Goal: Information Seeking & Learning: Learn about a topic

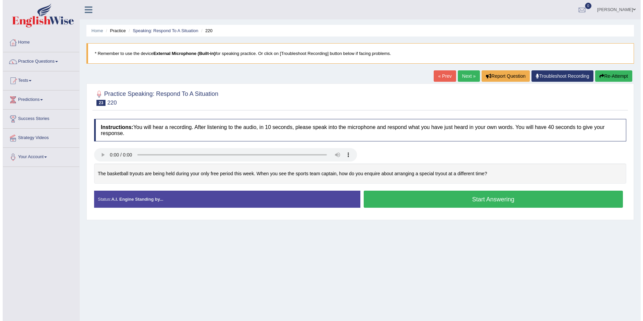
scroll to position [31, 0]
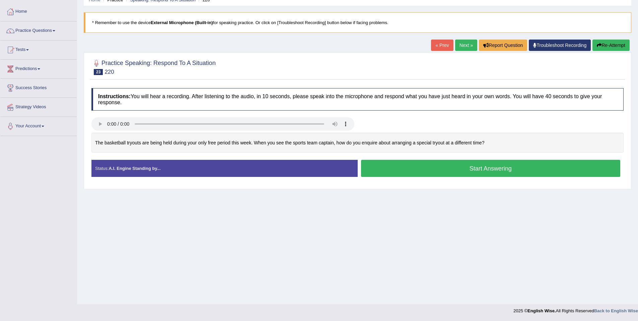
click at [438, 164] on button "Start Answering" at bounding box center [491, 168] width 260 height 17
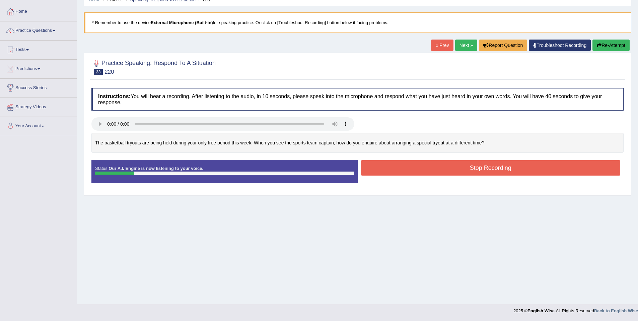
click at [437, 163] on button "Stop Recording" at bounding box center [491, 167] width 260 height 15
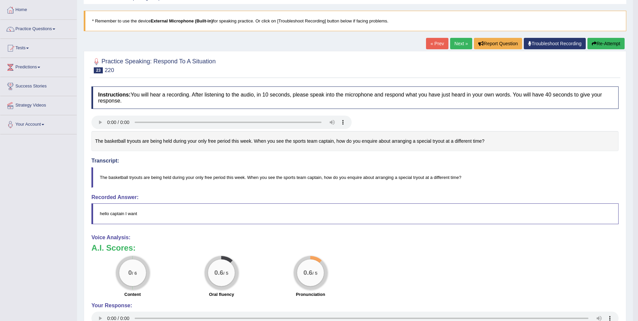
scroll to position [0, 0]
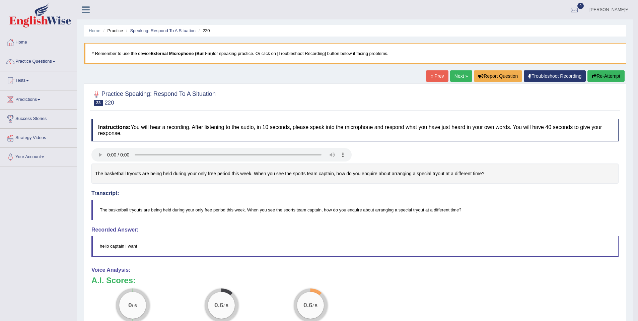
click at [593, 74] on icon "button" at bounding box center [594, 76] width 5 height 5
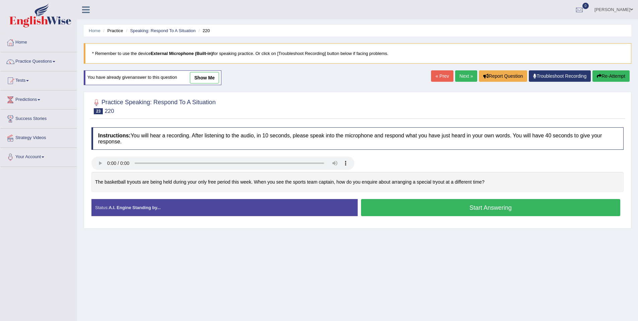
click at [402, 210] on button "Start Answering" at bounding box center [491, 207] width 260 height 17
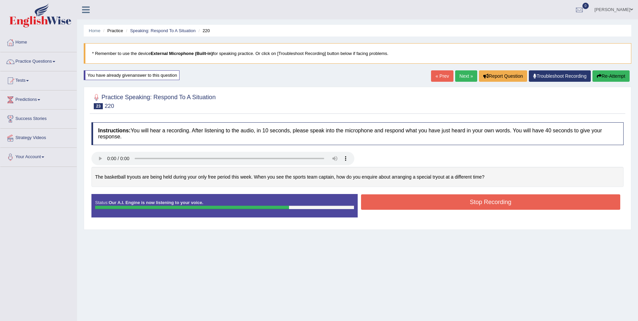
click at [396, 207] on button "Stop Recording" at bounding box center [491, 201] width 260 height 15
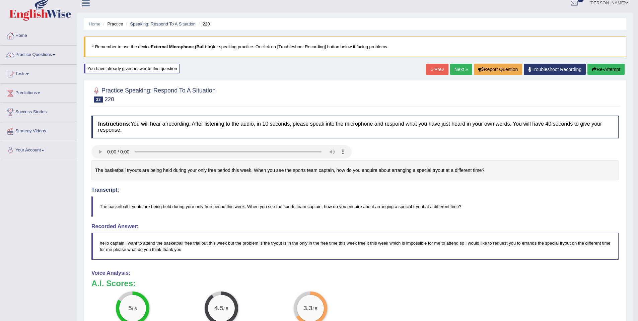
scroll to position [2, 0]
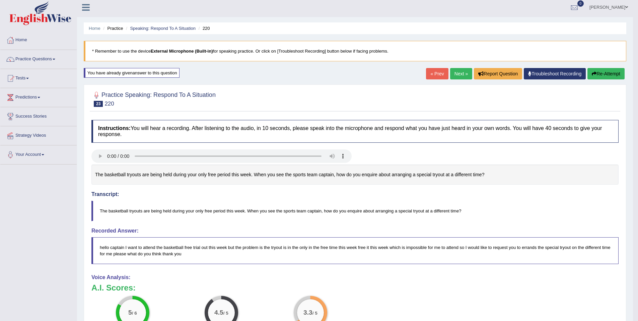
click at [458, 75] on link "Next »" at bounding box center [461, 73] width 22 height 11
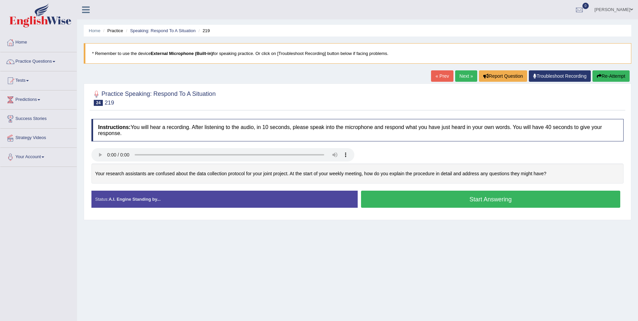
click at [432, 201] on button "Start Answering" at bounding box center [491, 199] width 260 height 17
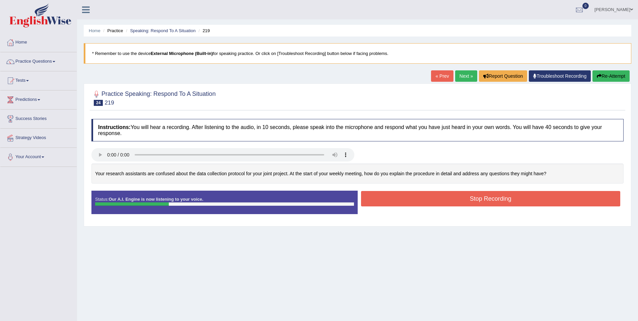
click at [426, 203] on button "Stop Recording" at bounding box center [491, 198] width 260 height 15
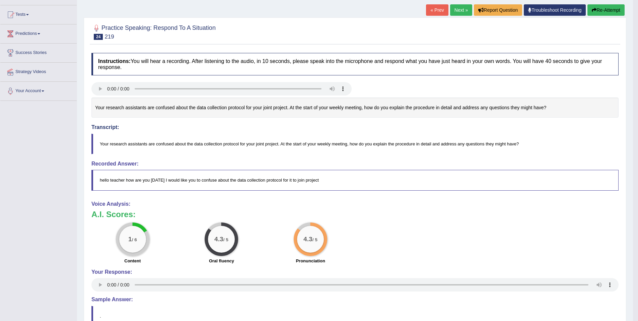
scroll to position [67, 0]
click at [614, 7] on button "Re-Attempt" at bounding box center [606, 9] width 37 height 11
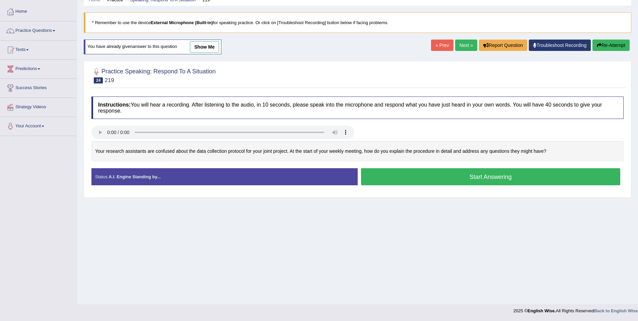
click at [437, 208] on div "Home Practice Speaking: Respond To A Situation 219 * Remember to use the device…" at bounding box center [357, 136] width 561 height 335
click at [411, 178] on button "Start Answering" at bounding box center [491, 176] width 260 height 17
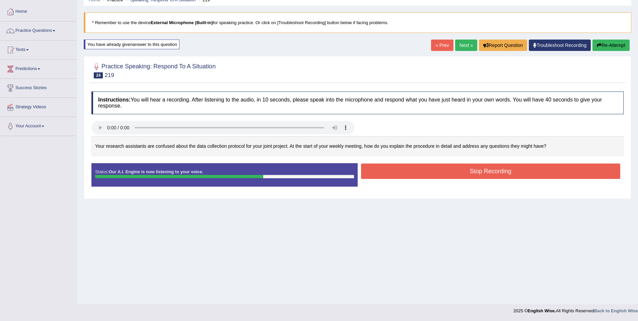
click at [416, 176] on button "Stop Recording" at bounding box center [491, 171] width 260 height 15
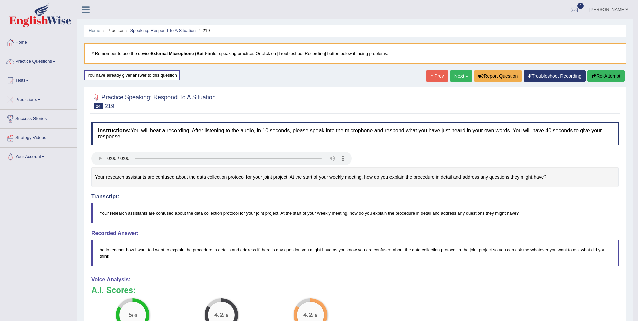
click at [459, 73] on link "Next »" at bounding box center [461, 75] width 22 height 11
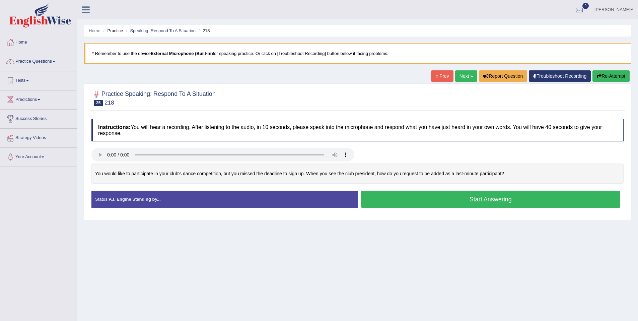
click at [444, 205] on button "Start Answering" at bounding box center [491, 199] width 260 height 17
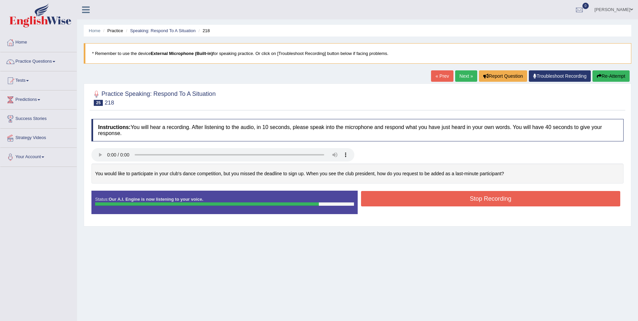
click at [483, 200] on button "Stop Recording" at bounding box center [491, 198] width 260 height 15
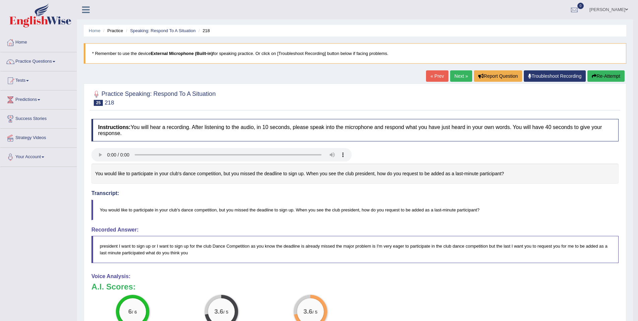
click at [453, 74] on link "Next »" at bounding box center [461, 75] width 22 height 11
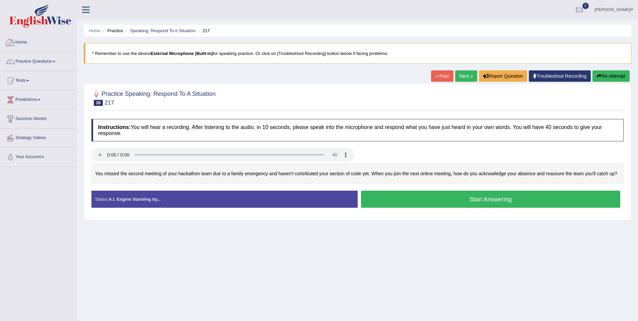
click at [30, 46] on link "Home" at bounding box center [38, 41] width 76 height 17
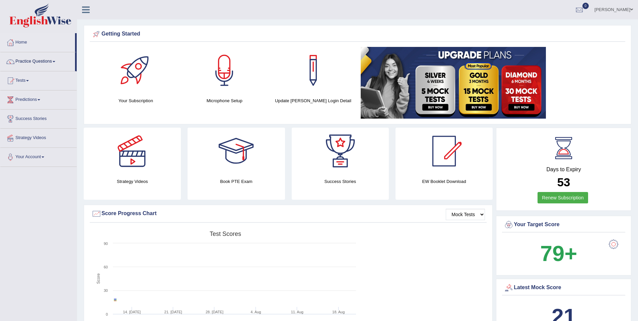
click at [33, 56] on link "Practice Questions" at bounding box center [37, 60] width 75 height 17
click at [33, 56] on link "Practice Questions" at bounding box center [38, 60] width 76 height 17
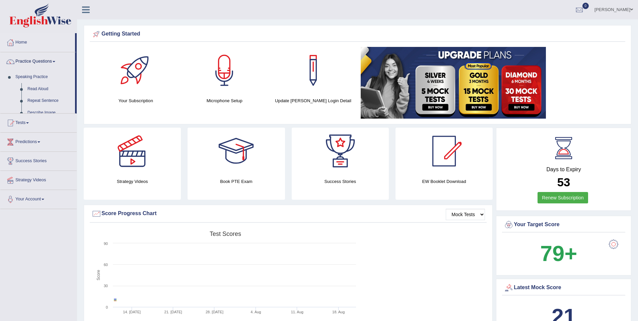
click at [35, 65] on link "Practice Questions" at bounding box center [37, 60] width 75 height 17
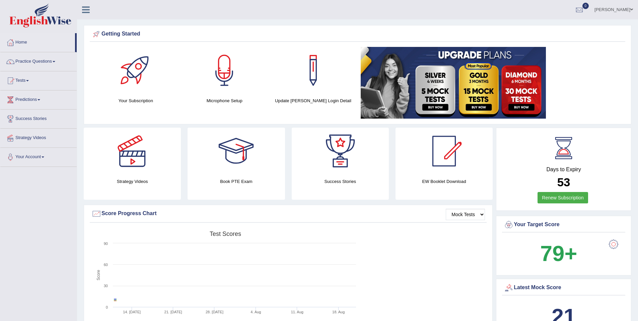
click at [35, 65] on link "Practice Questions" at bounding box center [38, 60] width 76 height 17
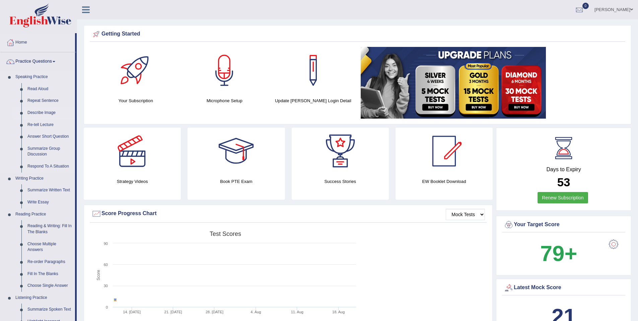
click at [48, 113] on link "Describe Image" at bounding box center [49, 113] width 51 height 12
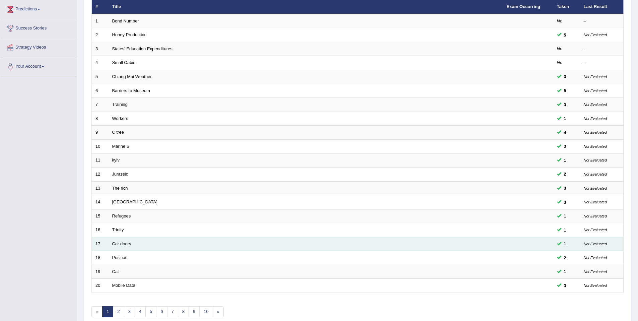
scroll to position [123, 0]
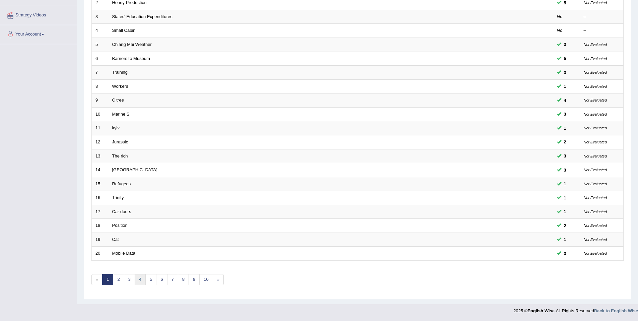
click at [141, 280] on link "4" at bounding box center [140, 279] width 11 height 11
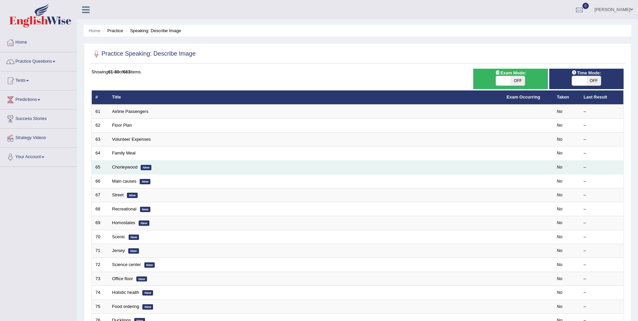
click at [128, 170] on td "Chorleywood New" at bounding box center [306, 167] width 395 height 14
click at [129, 167] on link "Chorleywood" at bounding box center [124, 167] width 25 height 5
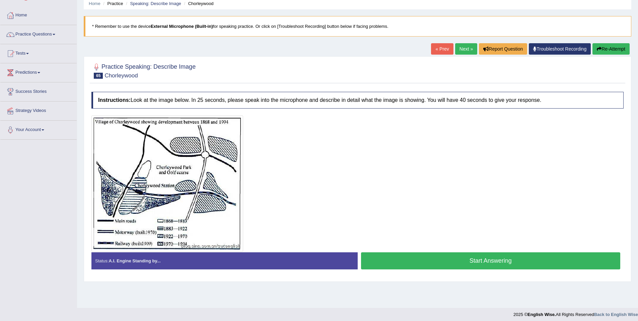
scroll to position [31, 0]
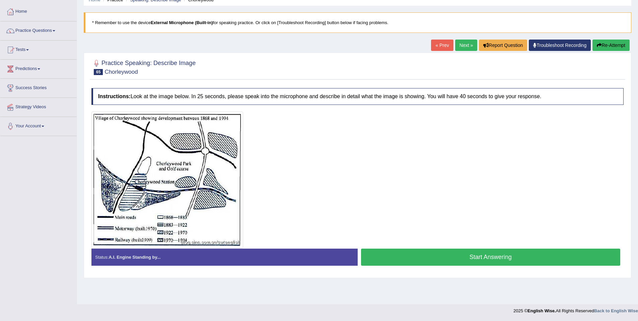
click at [399, 260] on button "Start Answering" at bounding box center [491, 257] width 260 height 17
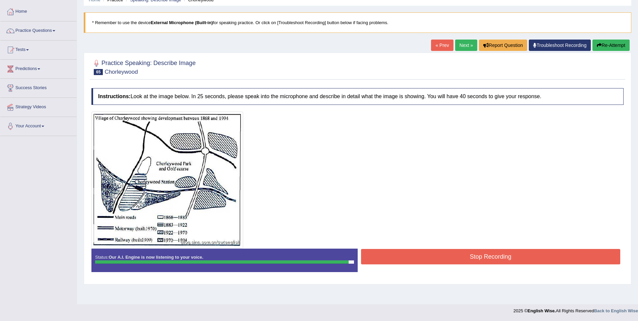
click at [399, 260] on button "Stop Recording" at bounding box center [491, 256] width 260 height 15
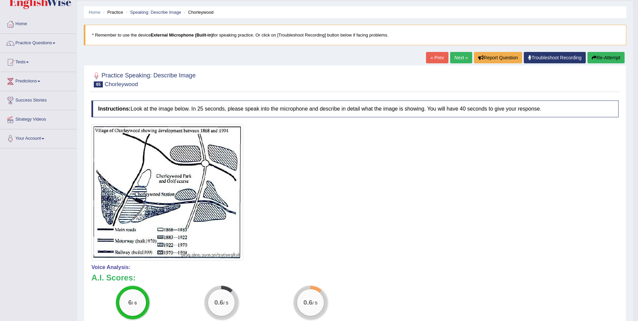
scroll to position [0, 0]
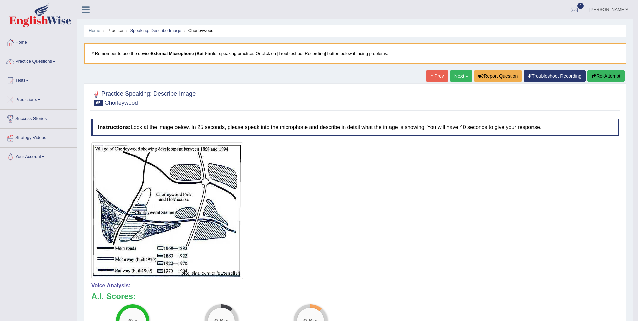
click at [458, 76] on link "Next »" at bounding box center [461, 75] width 22 height 11
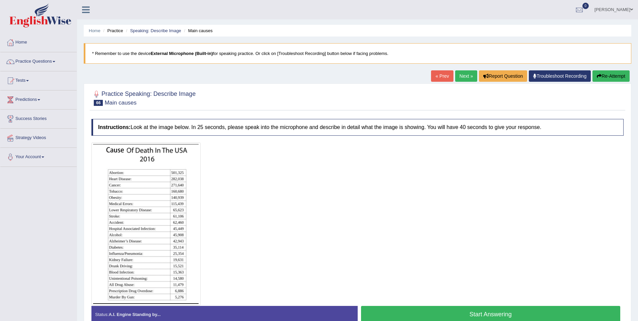
click at [429, 314] on button "Start Answering" at bounding box center [491, 314] width 260 height 17
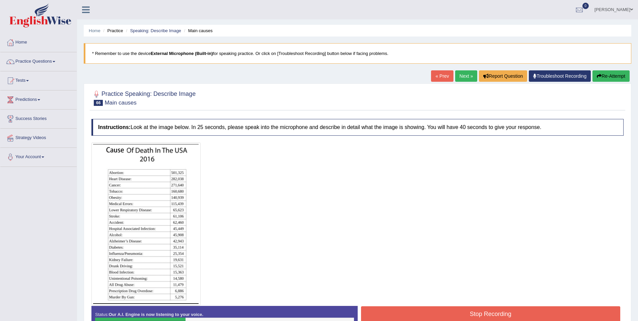
click at [443, 321] on button "Stop Recording" at bounding box center [491, 313] width 260 height 15
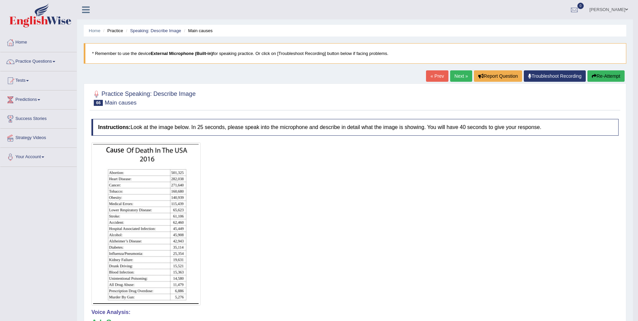
click at [598, 74] on button "Re-Attempt" at bounding box center [606, 75] width 37 height 11
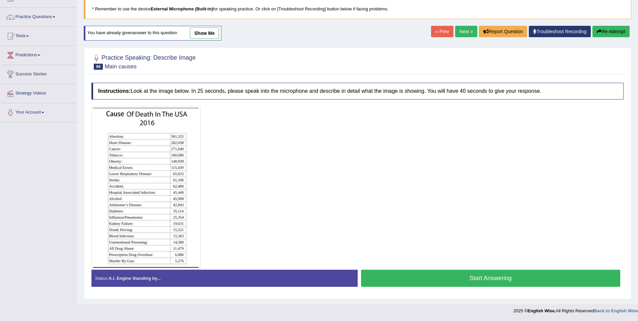
scroll to position [45, 0]
click at [480, 279] on button "Start Answering" at bounding box center [491, 278] width 260 height 17
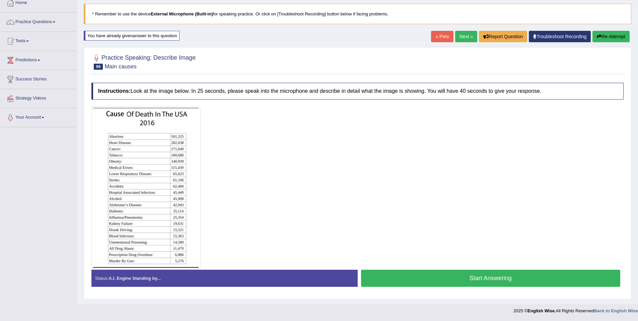
scroll to position [40, 0]
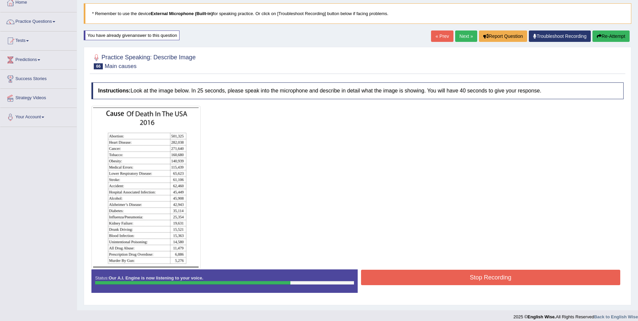
click at [432, 281] on button "Stop Recording" at bounding box center [491, 277] width 260 height 15
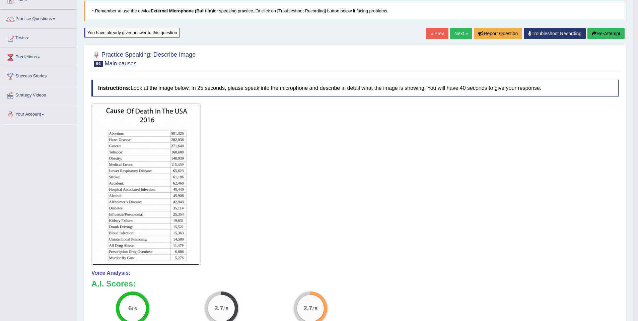
scroll to position [0, 0]
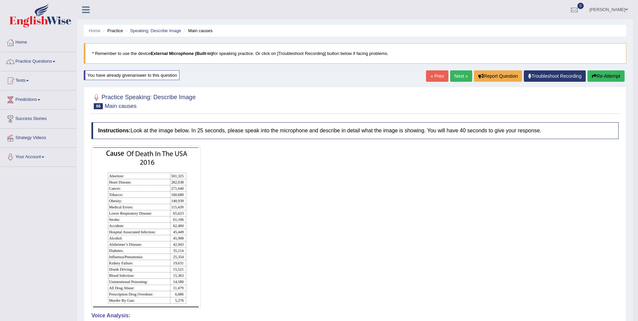
click at [457, 79] on link "Next »" at bounding box center [461, 75] width 22 height 11
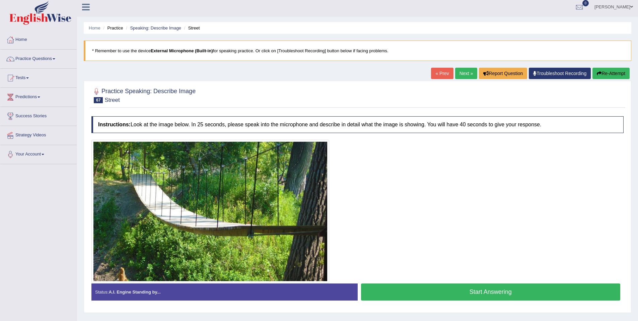
scroll to position [31, 0]
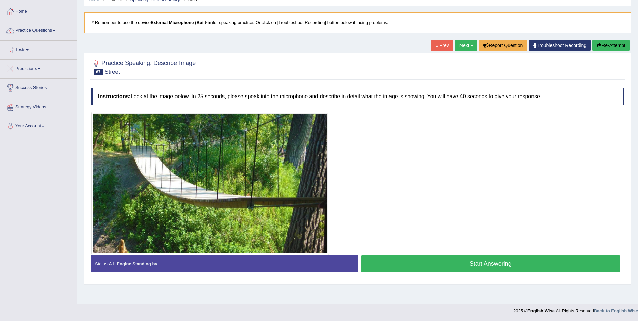
click at [448, 256] on button "Start Answering" at bounding box center [491, 263] width 260 height 17
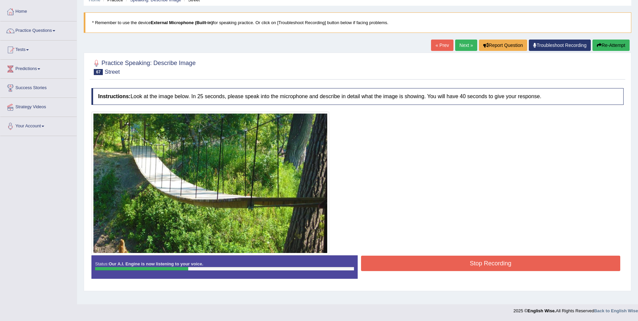
click at [475, 256] on button "Stop Recording" at bounding box center [491, 263] width 260 height 15
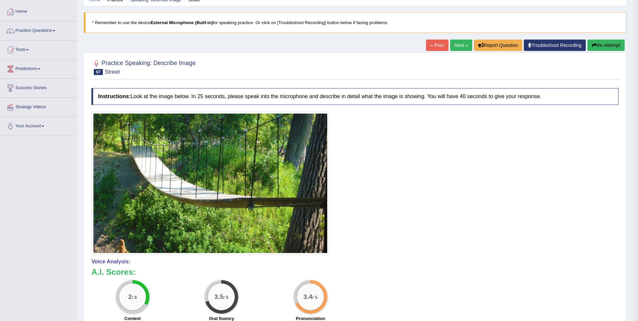
click at [598, 48] on button "Re-Attempt" at bounding box center [606, 45] width 37 height 11
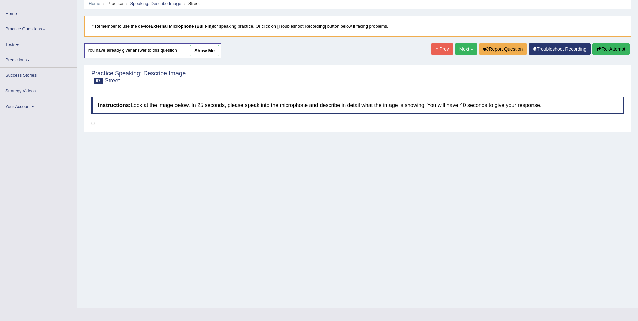
scroll to position [27, 0]
click at [461, 46] on link "Next »" at bounding box center [466, 48] width 22 height 11
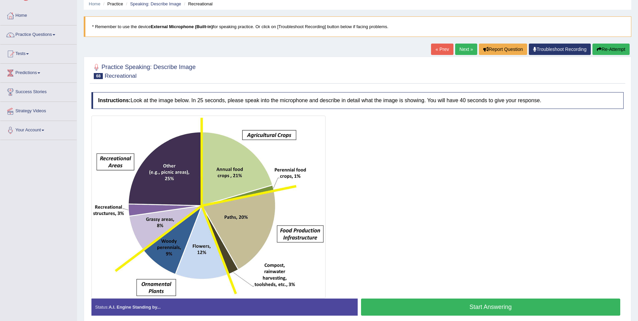
scroll to position [56, 0]
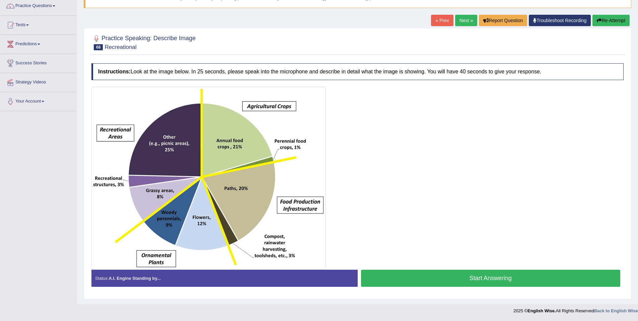
click at [439, 279] on button "Start Answering" at bounding box center [491, 278] width 260 height 17
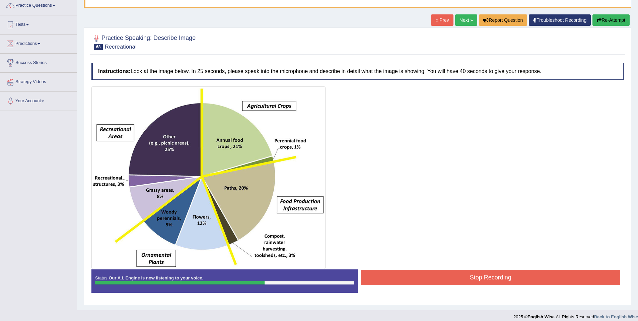
click at [440, 277] on button "Stop Recording" at bounding box center [491, 277] width 260 height 15
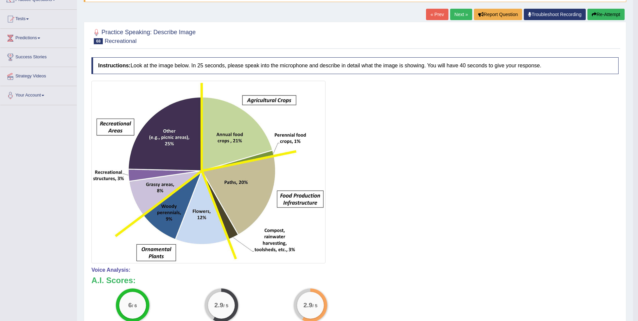
scroll to position [0, 0]
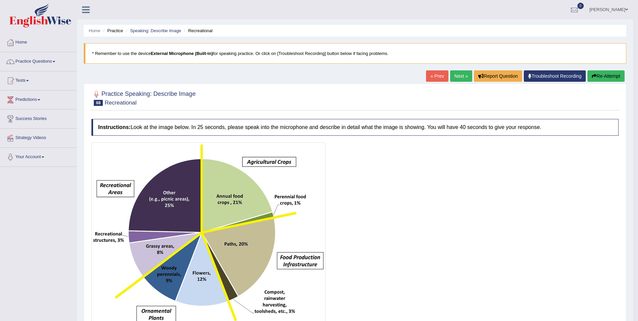
click at [458, 79] on link "Next »" at bounding box center [461, 75] width 22 height 11
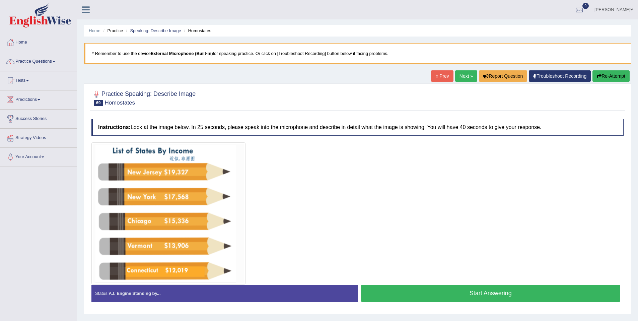
click at [372, 289] on button "Start Answering" at bounding box center [491, 293] width 260 height 17
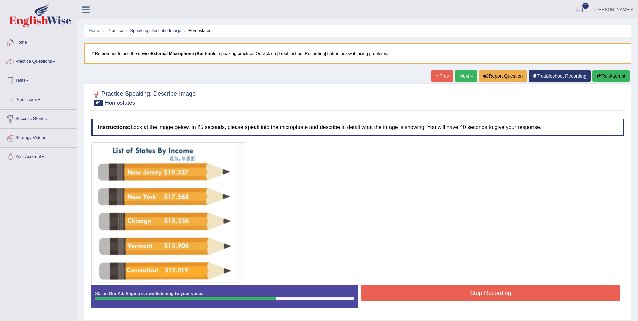
click at [374, 289] on button "Stop Recording" at bounding box center [491, 292] width 260 height 15
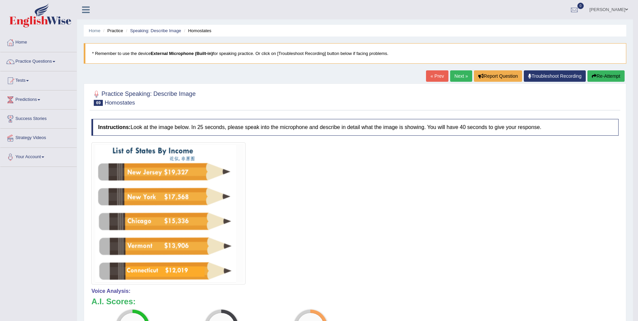
click at [459, 75] on link "Next »" at bounding box center [461, 75] width 22 height 11
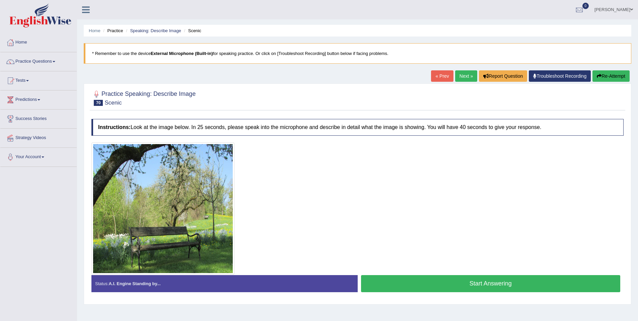
click at [460, 76] on link "Next »" at bounding box center [466, 75] width 22 height 11
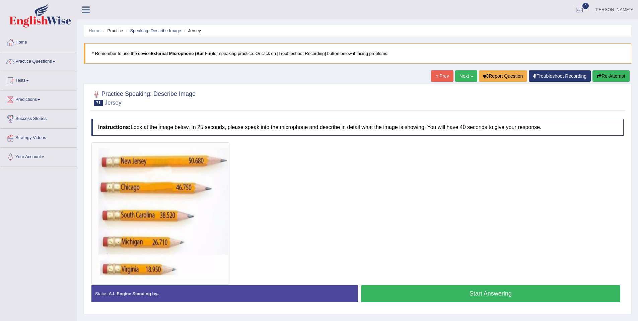
click at [486, 294] on button "Start Answering" at bounding box center [491, 293] width 260 height 17
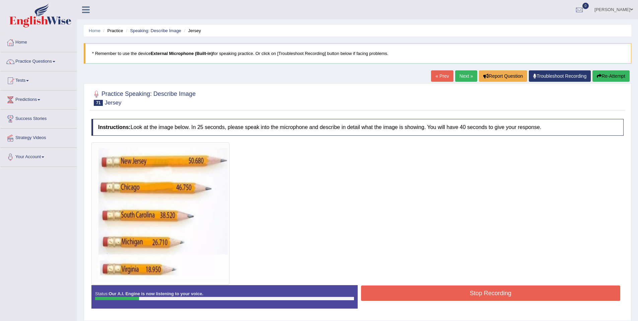
click at [486, 294] on button "Stop Recording" at bounding box center [491, 292] width 260 height 15
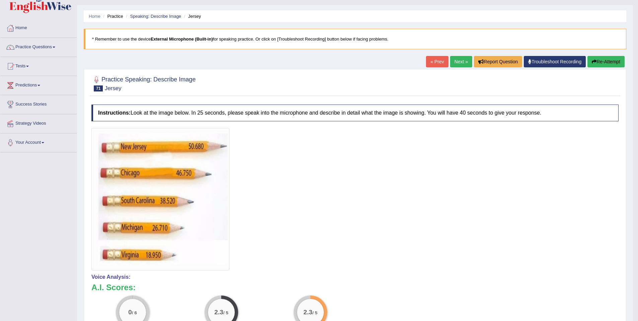
scroll to position [52, 0]
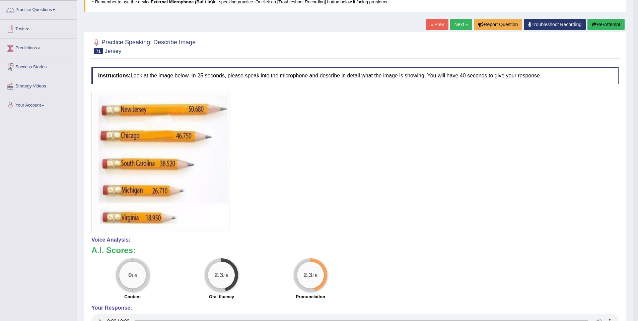
click at [23, 26] on link "Tests" at bounding box center [38, 28] width 76 height 17
click at [35, 85] on link "Predictions" at bounding box center [38, 83] width 76 height 17
click at [37, 64] on link "Latest Predictions" at bounding box center [43, 64] width 63 height 12
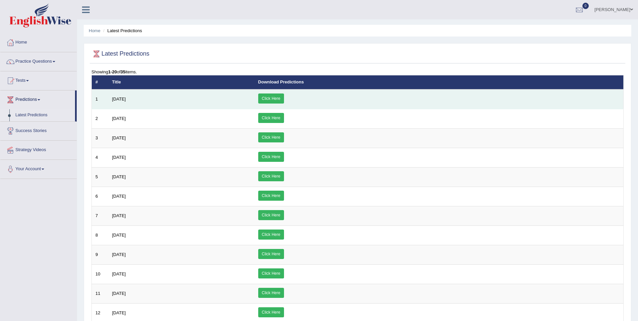
click at [284, 98] on link "Click Here" at bounding box center [271, 98] width 26 height 10
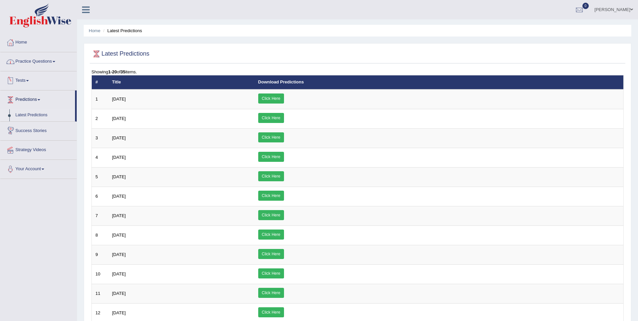
click at [30, 60] on link "Practice Questions" at bounding box center [38, 60] width 76 height 17
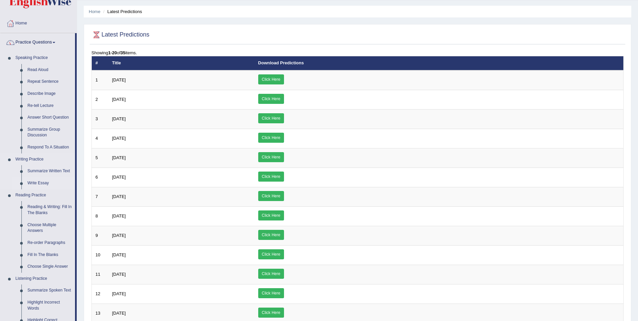
scroll to position [29, 0]
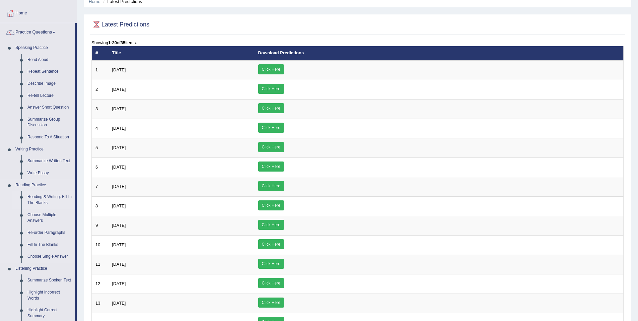
click at [57, 195] on link "Reading & Writing: Fill In The Blanks" at bounding box center [49, 200] width 51 height 18
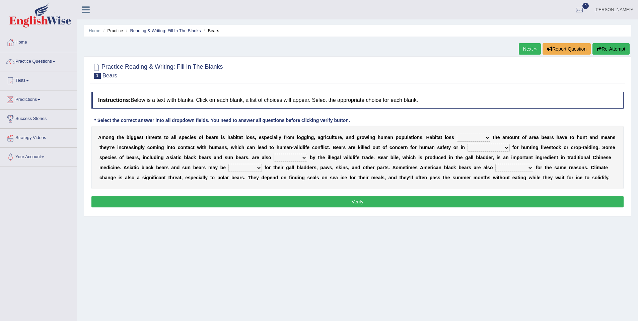
click at [489, 138] on select "increases reduces complies interacts" at bounding box center [474, 138] width 34 height 8
click at [457, 140] on select "increases reduces complies interacts" at bounding box center [474, 138] width 34 height 8
select select "increases"
click at [457, 134] on select "increases reduces complies interacts" at bounding box center [474, 138] width 34 height 8
click at [480, 150] on select "coalition retaliation appreciation disinformation" at bounding box center [489, 148] width 42 height 8
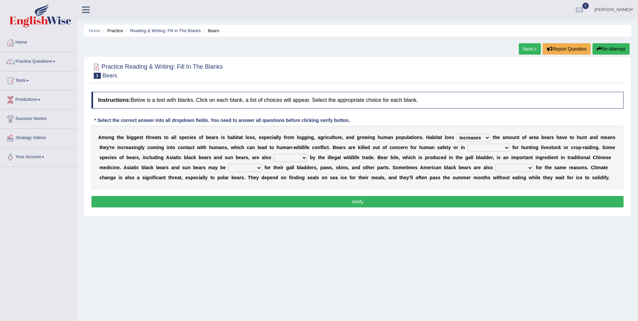
select select "disinformation"
click at [468, 144] on select "coalition retaliation appreciation disinformation" at bounding box center [489, 148] width 42 height 8
click at [476, 149] on select "coalition retaliation appreciation disinformation" at bounding box center [489, 148] width 42 height 8
click at [293, 198] on button "Verify" at bounding box center [357, 201] width 532 height 11
click at [299, 162] on select "protected prohibited fattened threatened" at bounding box center [291, 158] width 34 height 8
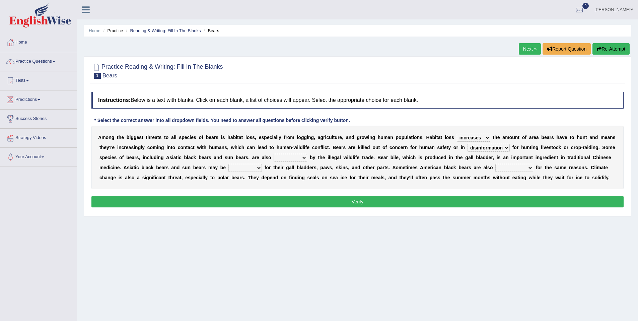
select select "threatened"
click at [274, 154] on select "protected prohibited fattened threatened" at bounding box center [291, 158] width 34 height 8
click at [517, 169] on select "begot foreseen encountered targeted" at bounding box center [515, 168] width 38 height 8
select select "encountered"
click at [496, 164] on select "begot foreseen encountered targeted" at bounding box center [515, 168] width 38 height 8
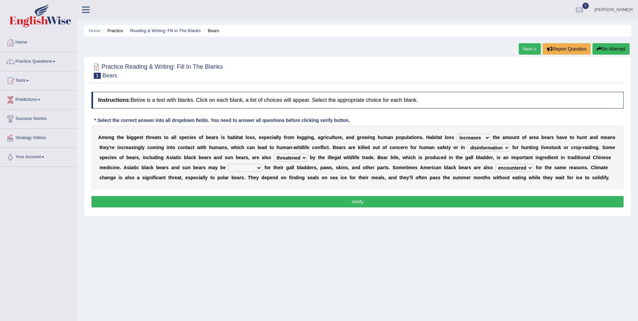
click at [253, 170] on select "poached squelched coached blenched" at bounding box center [246, 168] width 34 height 8
select select "blenched"
click at [229, 164] on select "poached squelched coached blenched" at bounding box center [246, 168] width 34 height 8
click at [267, 203] on button "Verify" at bounding box center [357, 201] width 532 height 11
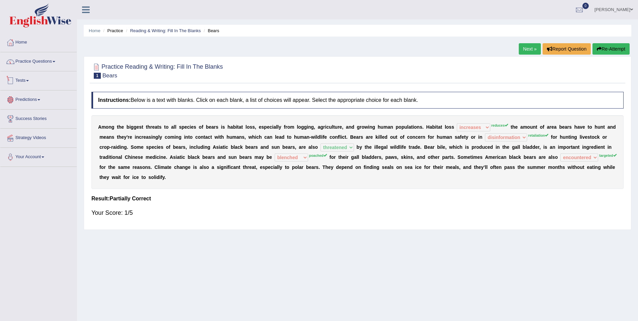
click at [41, 58] on link "Practice Questions" at bounding box center [38, 60] width 76 height 17
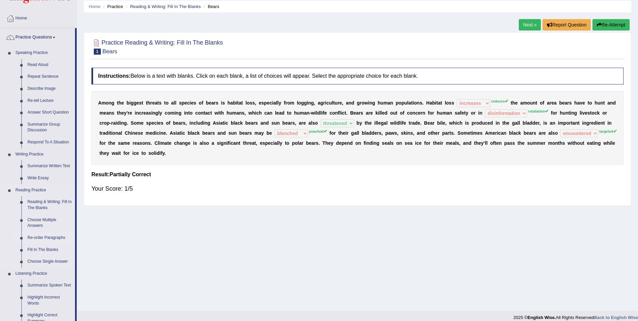
scroll to position [25, 0]
drag, startPoint x: 56, startPoint y: 248, endPoint x: 51, endPoint y: 247, distance: 5.1
click at [56, 248] on link "Fill In The Blanks" at bounding box center [49, 249] width 51 height 12
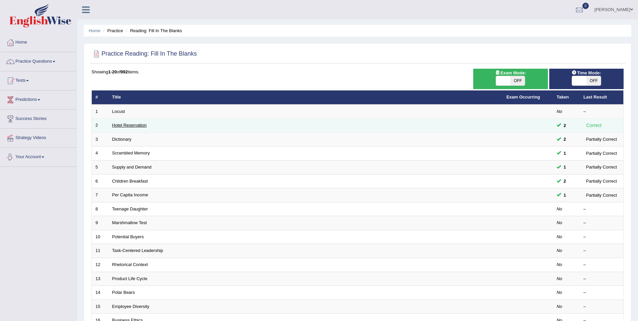
click at [121, 128] on link "Hotel Reservation" at bounding box center [129, 125] width 35 height 5
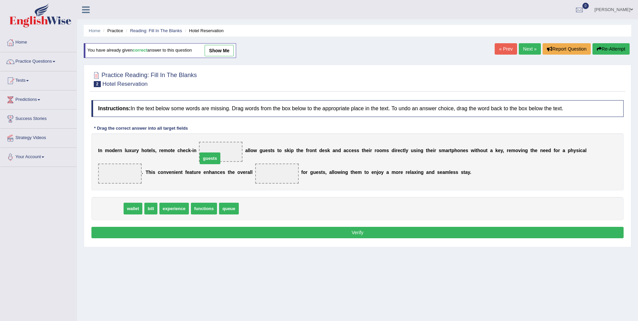
drag, startPoint x: 110, startPoint y: 208, endPoint x: 209, endPoint y: 158, distance: 110.9
drag, startPoint x: 205, startPoint y: 209, endPoint x: 211, endPoint y: 157, distance: 52.3
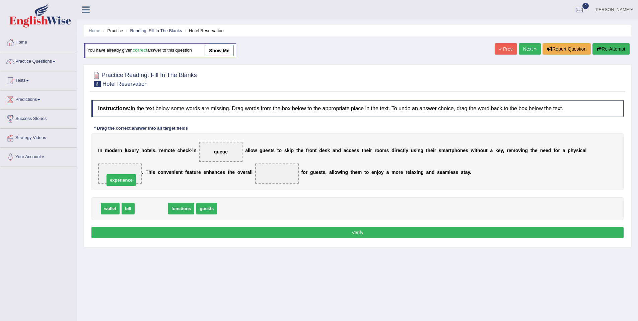
drag, startPoint x: 149, startPoint y: 208, endPoint x: 119, endPoint y: 180, distance: 41.2
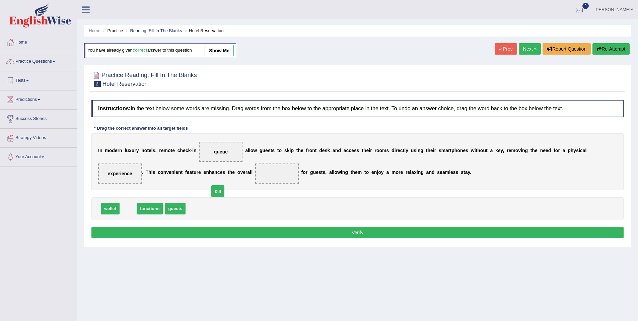
drag, startPoint x: 157, startPoint y: 193, endPoint x: 204, endPoint y: 198, distance: 47.4
drag, startPoint x: 135, startPoint y: 210, endPoint x: 284, endPoint y: 182, distance: 151.0
click at [325, 230] on button "Verify" at bounding box center [357, 232] width 532 height 11
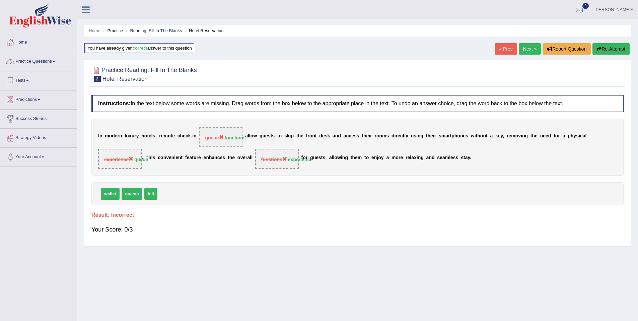
click at [38, 63] on link "Practice Questions" at bounding box center [38, 60] width 76 height 17
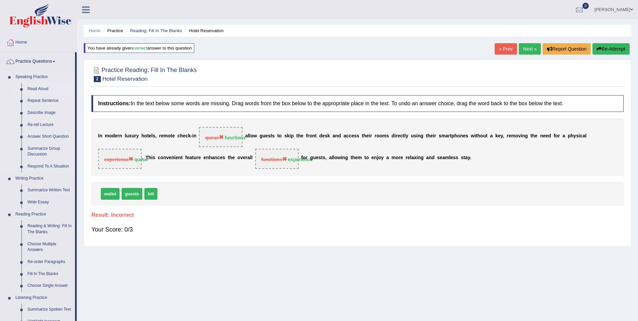
click at [42, 89] on link "Read Aloud" at bounding box center [49, 89] width 51 height 12
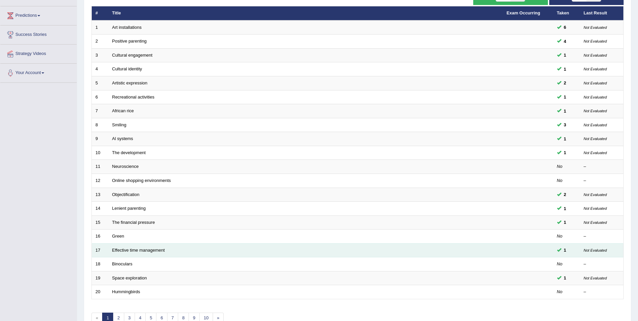
scroll to position [123, 0]
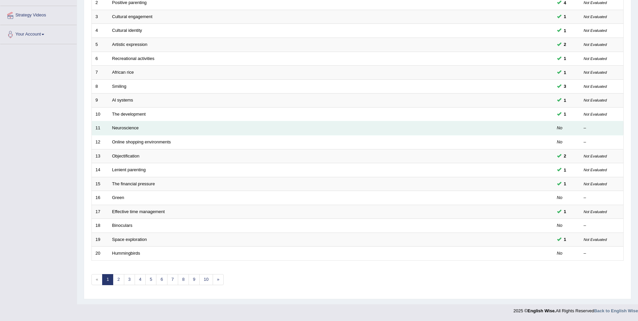
click at [433, 131] on td "Neuroscience" at bounding box center [306, 128] width 395 height 14
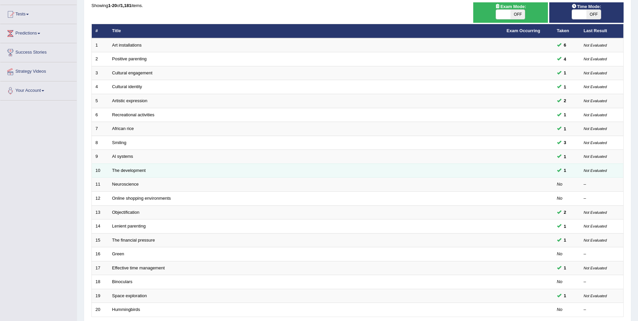
scroll to position [0, 0]
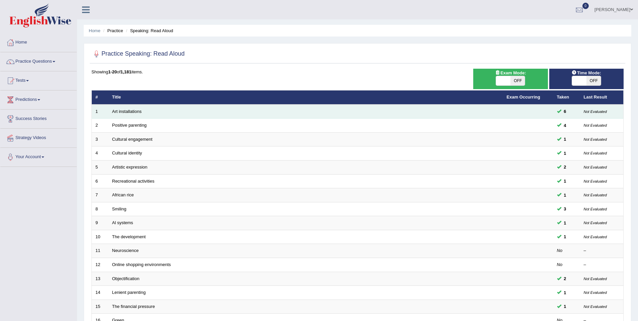
click at [595, 115] on td "Not Evaluated" at bounding box center [602, 112] width 44 height 14
click at [569, 111] on td "6" at bounding box center [567, 112] width 27 height 14
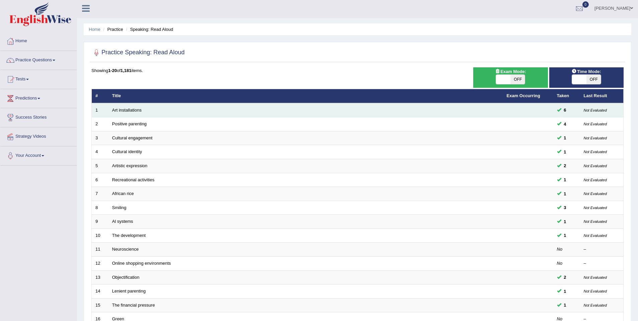
click at [563, 112] on span "6" at bounding box center [566, 110] width 8 height 7
click at [138, 110] on link "Art installations" at bounding box center [126, 110] width 29 height 5
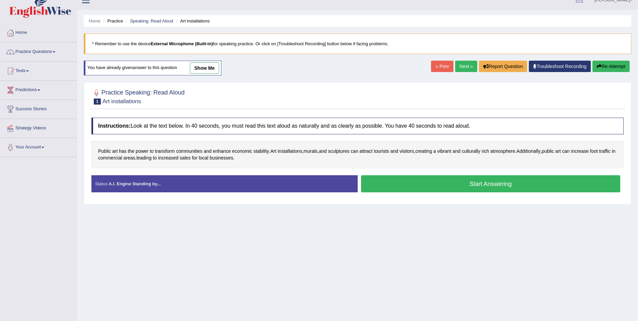
scroll to position [11, 0]
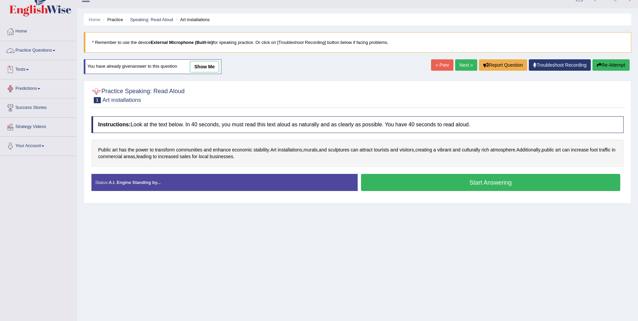
click at [46, 50] on link "Practice Questions" at bounding box center [38, 49] width 76 height 17
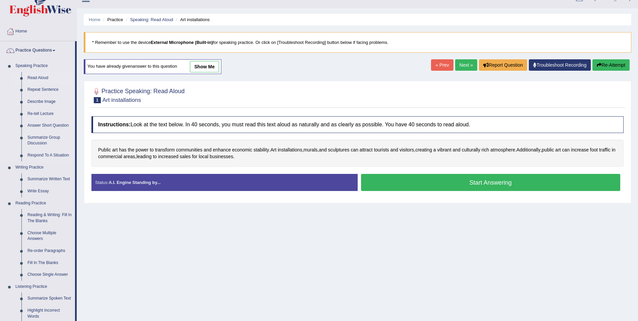
click at [42, 78] on link "Read Aloud" at bounding box center [49, 78] width 51 height 12
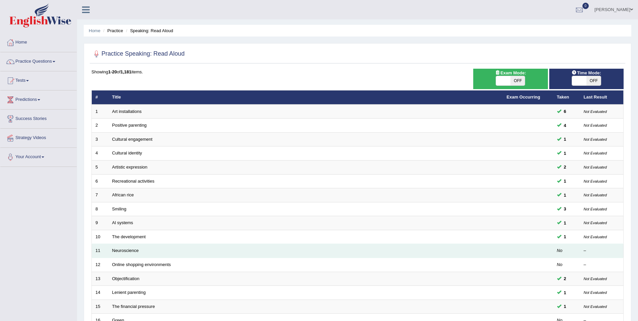
click at [542, 250] on td at bounding box center [528, 251] width 50 height 14
click at [134, 254] on td "Neuroscience" at bounding box center [306, 251] width 395 height 14
click at [138, 251] on link "Neuroscience" at bounding box center [125, 250] width 27 height 5
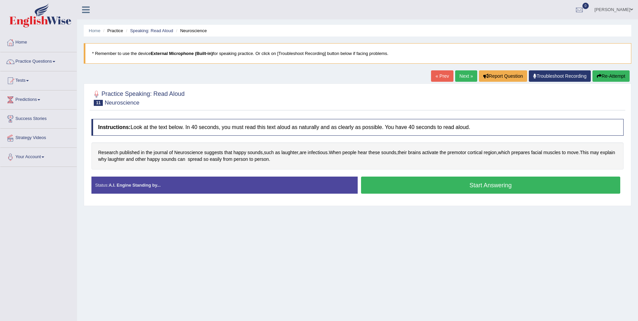
click at [411, 180] on button "Start Answering" at bounding box center [491, 185] width 260 height 17
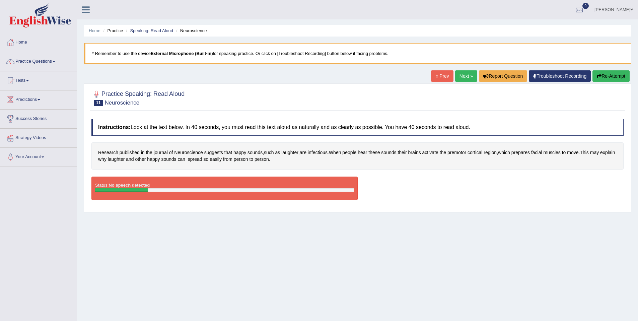
click at [602, 78] on button "Re-Attempt" at bounding box center [611, 75] width 37 height 11
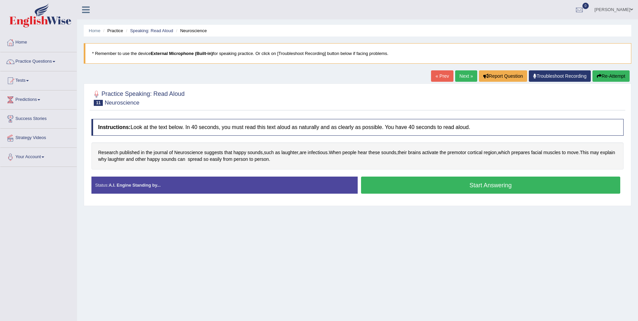
click at [470, 181] on button "Start Answering" at bounding box center [491, 185] width 260 height 17
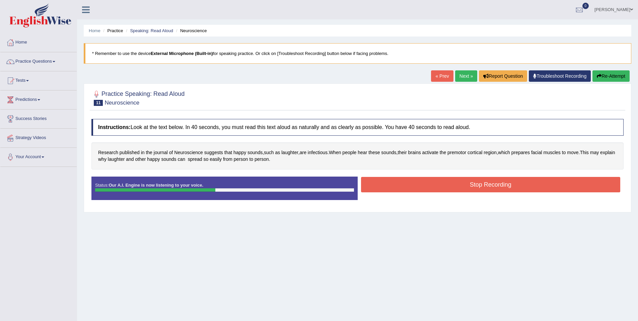
click at [452, 183] on button "Stop Recording" at bounding box center [491, 184] width 260 height 15
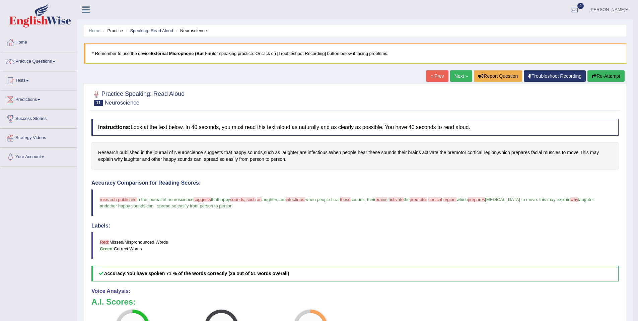
click at [452, 73] on link "Next »" at bounding box center [461, 75] width 22 height 11
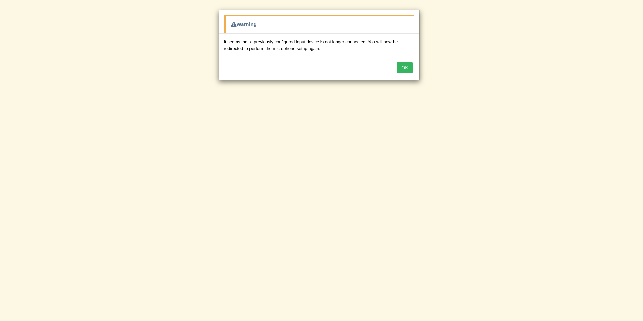
click at [404, 67] on button "OK" at bounding box center [404, 67] width 15 height 11
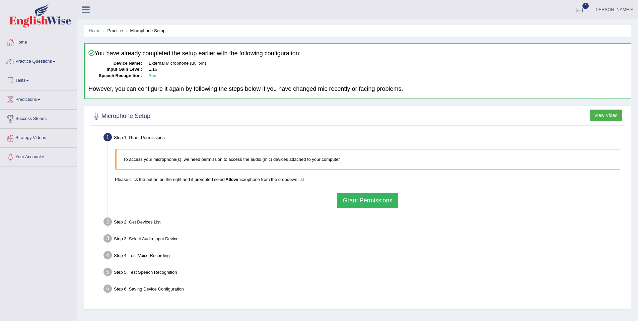
click at [365, 198] on button "Grant Permissions" at bounding box center [367, 200] width 61 height 15
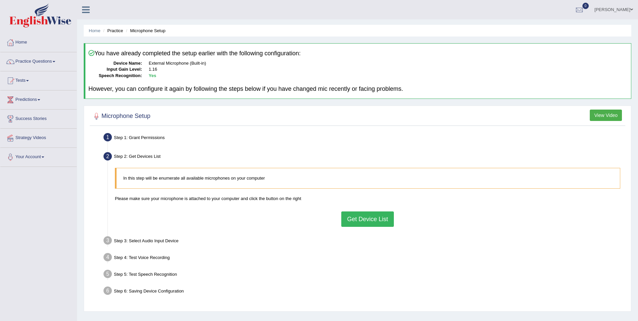
click at [368, 215] on button "Get Device List" at bounding box center [367, 218] width 52 height 15
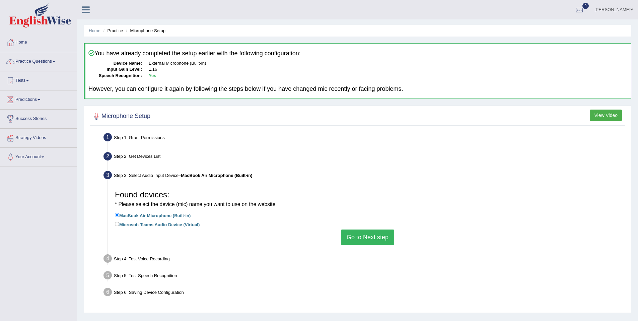
click at [368, 237] on button "Go to Next step" at bounding box center [367, 237] width 53 height 15
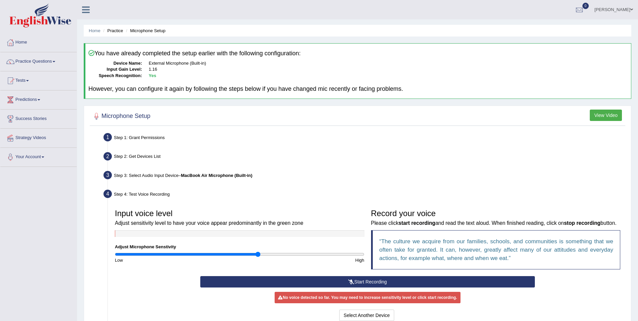
scroll to position [84, 0]
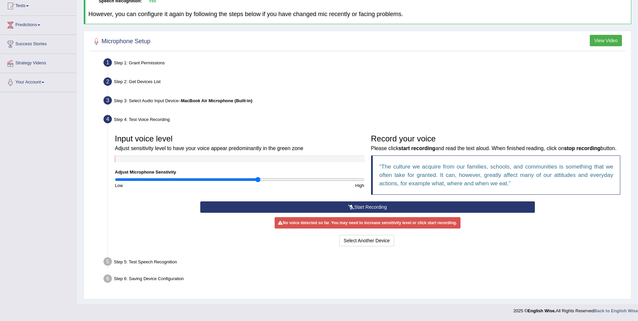
click at [352, 205] on icon at bounding box center [351, 207] width 6 height 5
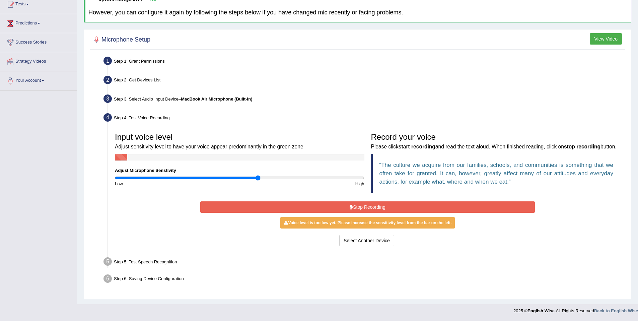
click at [362, 209] on button "Stop Recording" at bounding box center [367, 206] width 335 height 11
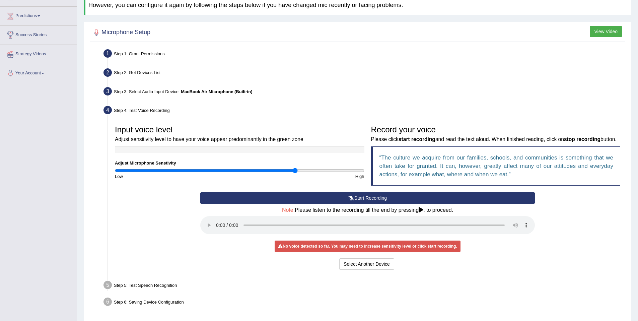
drag, startPoint x: 259, startPoint y: 171, endPoint x: 296, endPoint y: 171, distance: 36.9
click at [296, 171] on input "range" at bounding box center [240, 170] width 250 height 5
drag, startPoint x: 296, startPoint y: 172, endPoint x: 344, endPoint y: 176, distance: 47.7
click at [343, 173] on input "range" at bounding box center [240, 170] width 250 height 5
drag, startPoint x: 301, startPoint y: 171, endPoint x: 232, endPoint y: 178, distance: 70.0
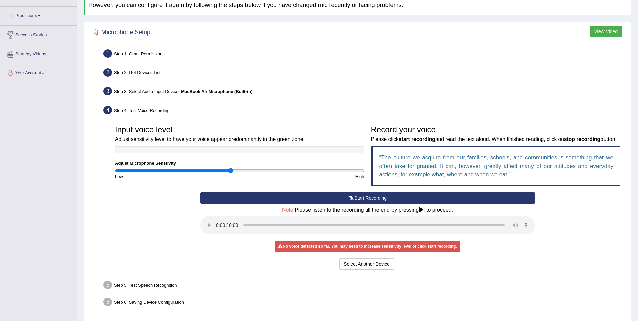
type input "0.94"
click at [232, 173] on input "range" at bounding box center [240, 170] width 250 height 5
click at [321, 252] on div "No voice detected so far. You may need to increase sensitivity level or click s…" at bounding box center [368, 246] width 186 height 11
click at [371, 270] on button "Select Another Device" at bounding box center [366, 263] width 55 height 11
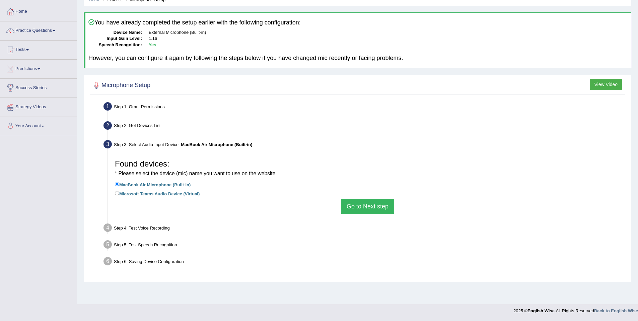
scroll to position [31, 0]
click at [364, 207] on button "Go to Next step" at bounding box center [367, 206] width 53 height 15
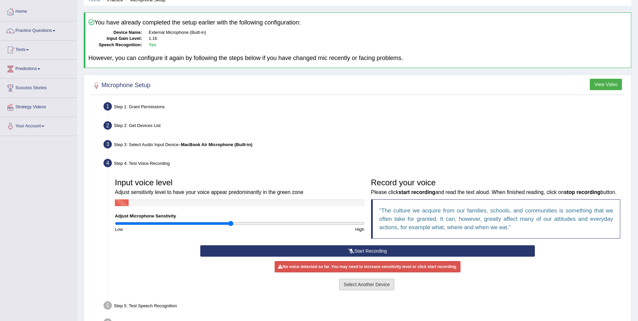
click at [374, 290] on button "Select Another Device" at bounding box center [366, 284] width 55 height 11
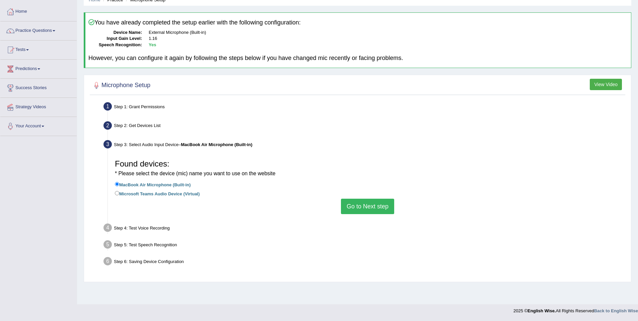
click at [191, 194] on label "Microsoft Teams Audio Device (Virtual)" at bounding box center [157, 193] width 85 height 7
click at [119, 194] on input "Microsoft Teams Audio Device (Virtual)" at bounding box center [117, 193] width 4 height 4
radio input "true"
click at [166, 184] on label "MacBook Air Microphone (Built-in)" at bounding box center [153, 184] width 76 height 7
click at [119, 184] on input "MacBook Air Microphone (Built-in)" at bounding box center [117, 184] width 4 height 4
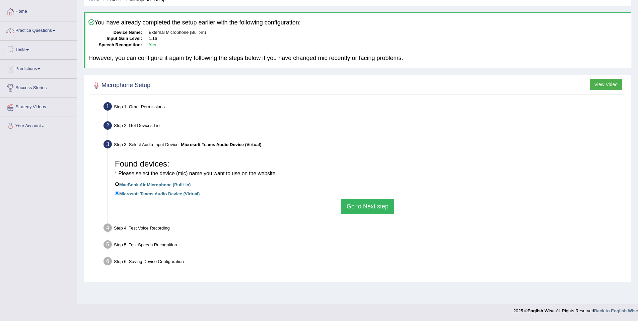
radio input "true"
click at [355, 209] on button "Go to Next step" at bounding box center [367, 206] width 53 height 15
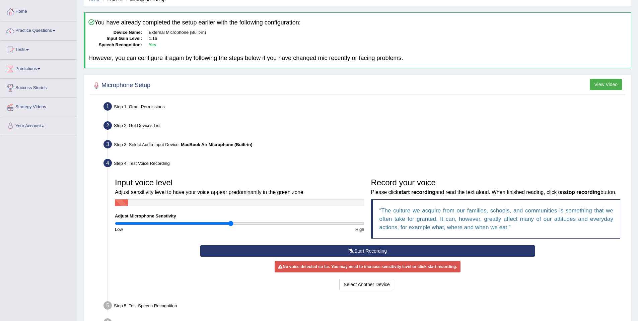
click at [383, 257] on button "Start Recording" at bounding box center [367, 250] width 335 height 11
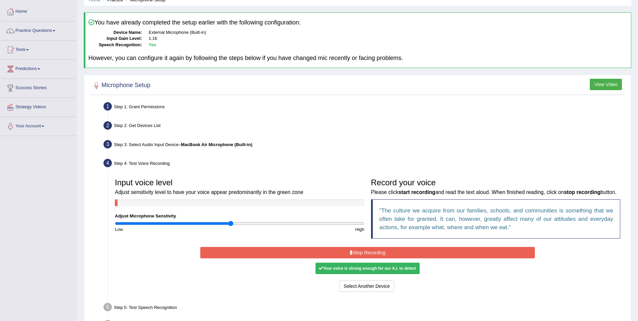
click at [354, 258] on button "Stop Recording" at bounding box center [367, 252] width 335 height 11
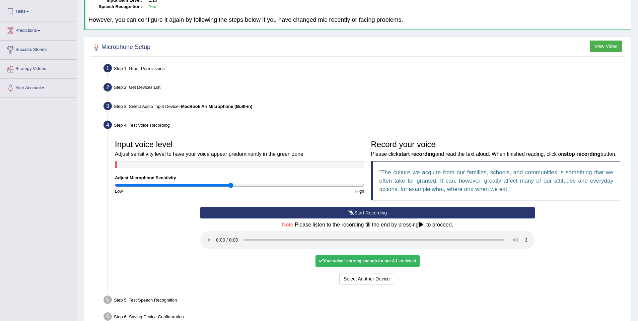
scroll to position [116, 0]
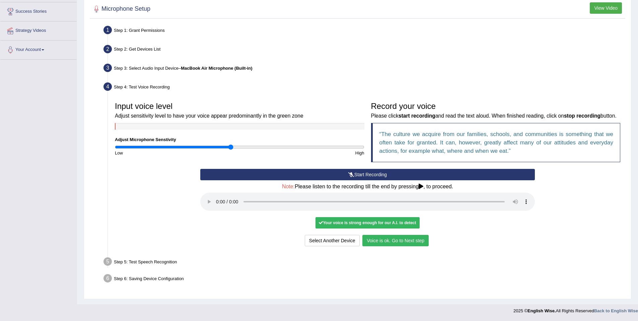
click at [380, 241] on button "Voice is ok. Go to Next step" at bounding box center [396, 240] width 66 height 11
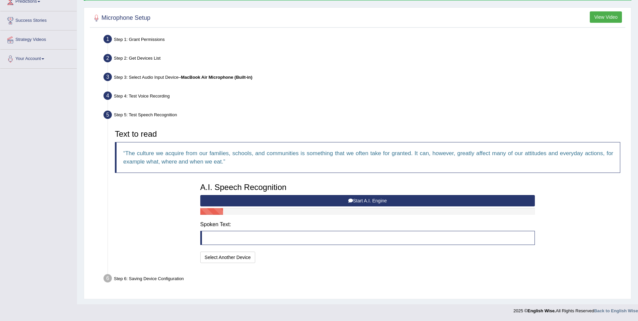
scroll to position [98, 0]
click at [342, 203] on button "Start A.I. Engine" at bounding box center [367, 200] width 335 height 11
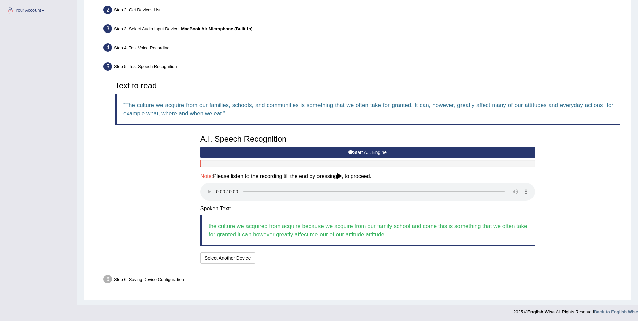
scroll to position [147, 0]
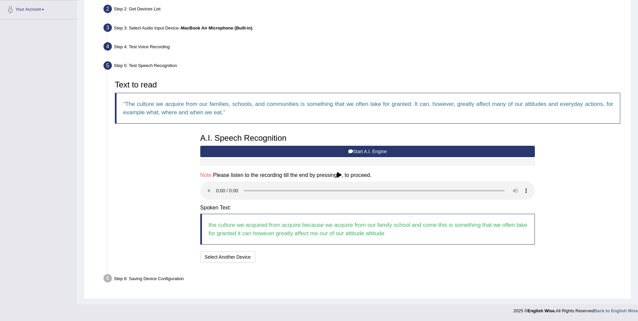
click at [342, 176] on icon at bounding box center [339, 174] width 5 height 5
click at [291, 151] on button "Start A.I. Engine" at bounding box center [367, 151] width 335 height 11
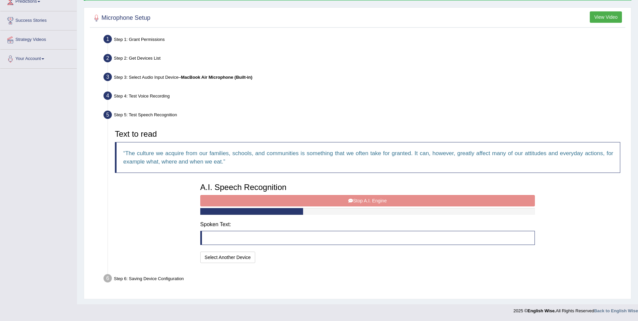
scroll to position [107, 0]
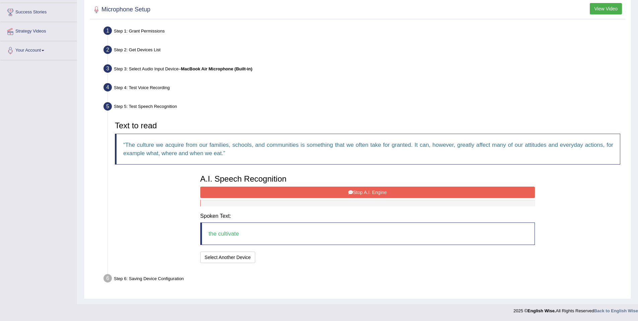
click at [311, 193] on button "Stop A.I. Engine" at bounding box center [367, 192] width 335 height 11
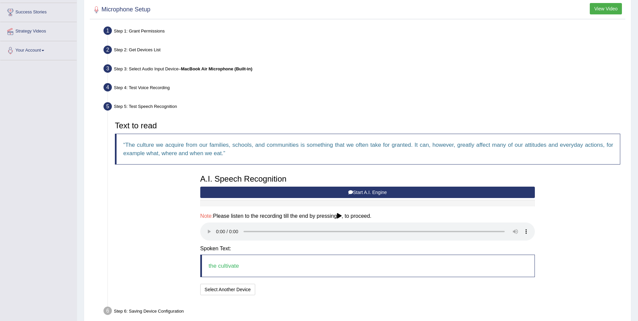
click at [315, 194] on button "Start A.I. Engine" at bounding box center [367, 192] width 335 height 11
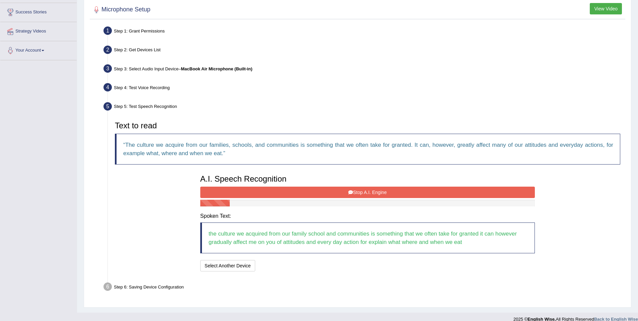
click at [330, 193] on button "Stop A.I. Engine" at bounding box center [367, 192] width 335 height 11
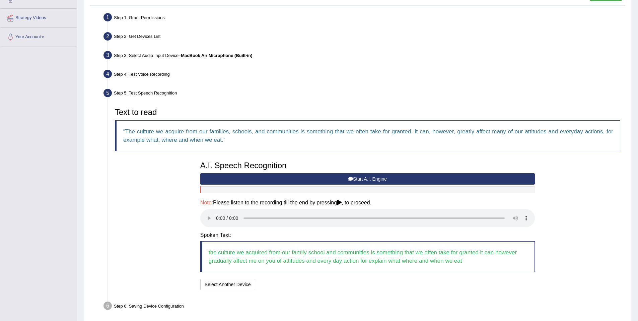
scroll to position [147, 0]
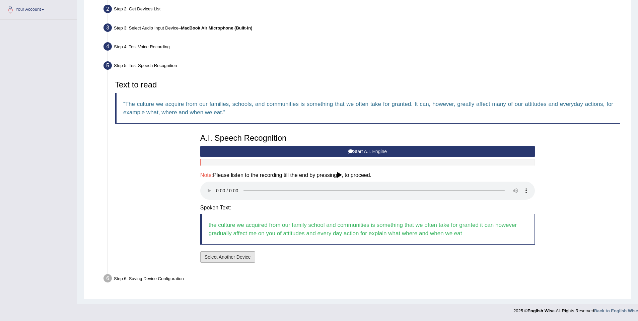
click at [217, 257] on button "Select Another Device" at bounding box center [227, 256] width 55 height 11
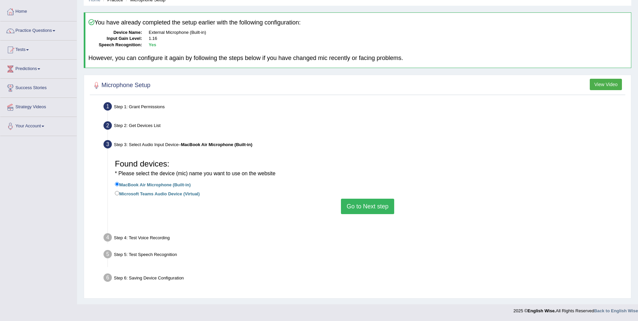
scroll to position [31, 0]
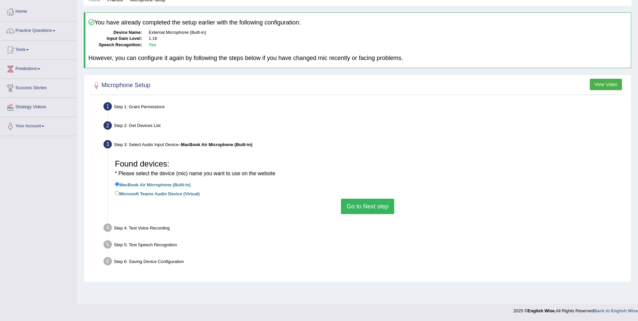
click at [348, 202] on button "Go to Next step" at bounding box center [367, 206] width 53 height 15
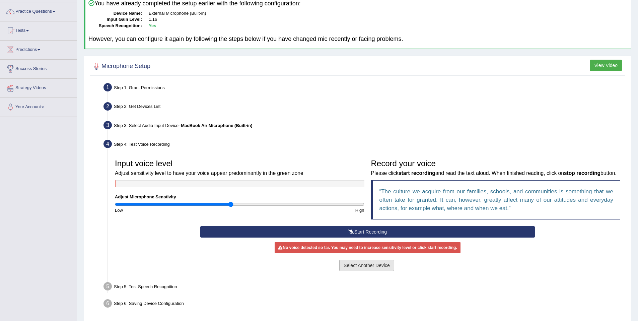
scroll to position [60, 0]
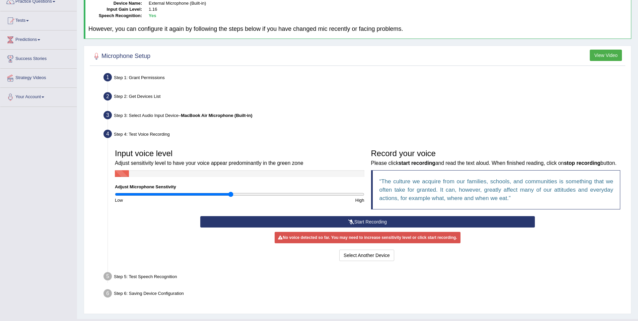
click at [359, 243] on div "No voice detected so far. You may need to increase sensitivity level or click s…" at bounding box center [368, 237] width 186 height 11
click at [344, 228] on button "Start Recording" at bounding box center [367, 221] width 335 height 11
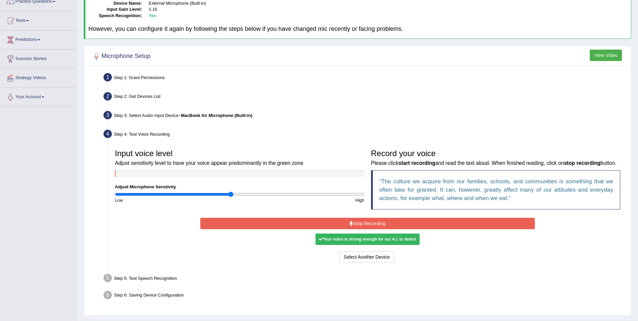
click at [341, 229] on button "Stop Recording" at bounding box center [367, 223] width 335 height 11
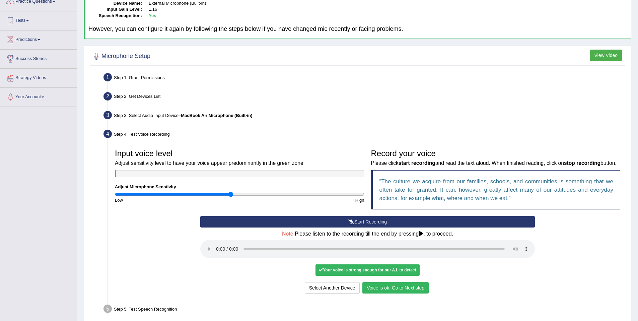
click at [389, 294] on button "Voice is ok. Go to Next step" at bounding box center [396, 287] width 66 height 11
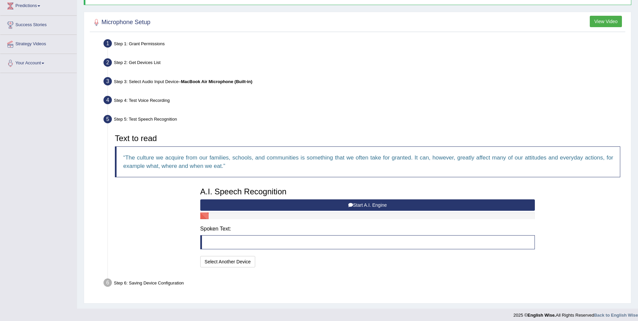
scroll to position [98, 0]
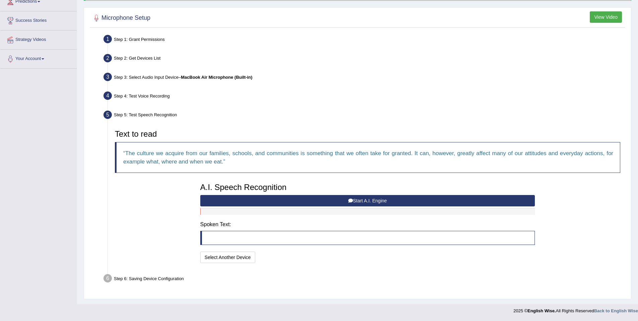
click at [328, 200] on button "Start A.I. Engine" at bounding box center [367, 200] width 335 height 11
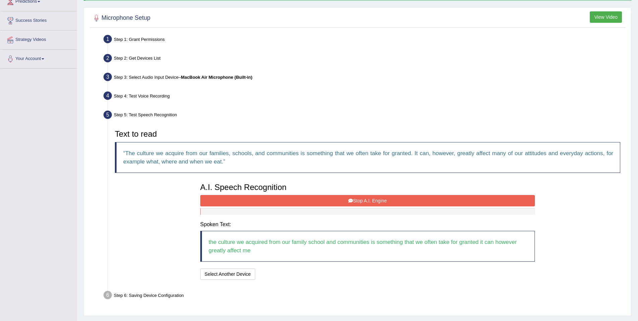
click at [328, 200] on button "Stop A.I. Engine" at bounding box center [367, 200] width 335 height 11
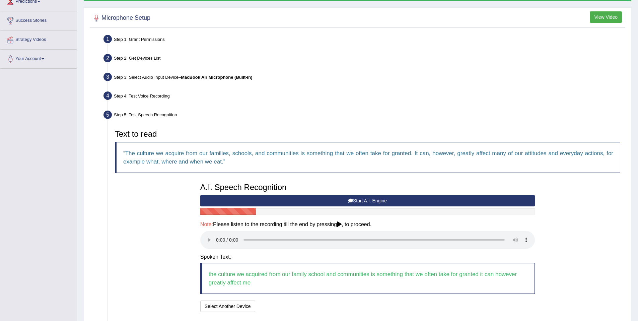
click at [342, 224] on icon at bounding box center [339, 223] width 5 height 5
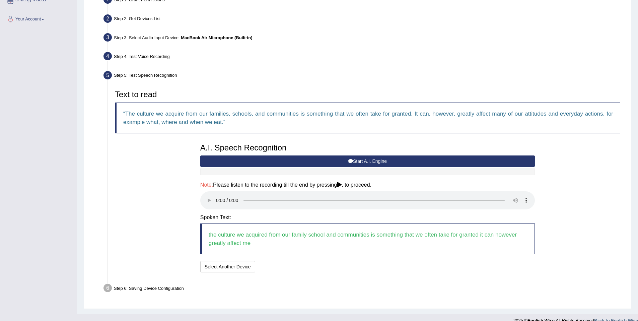
scroll to position [147, 0]
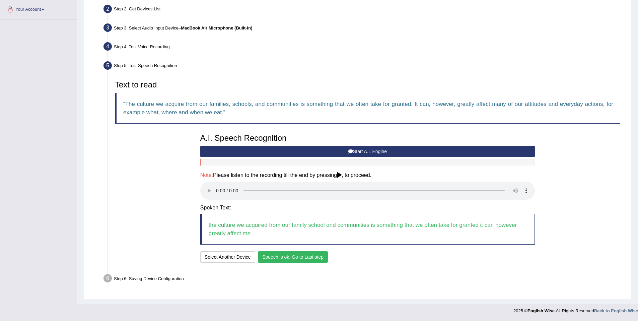
click at [300, 259] on button "Speech is ok. Go to Last step" at bounding box center [293, 256] width 70 height 11
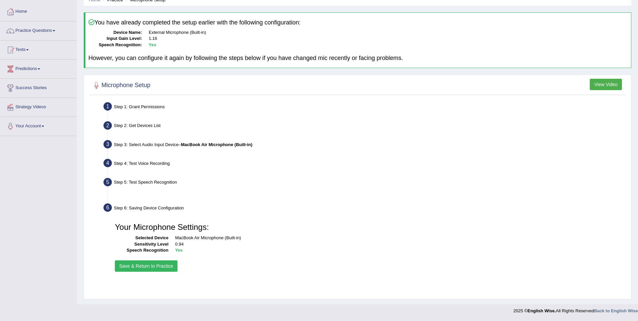
scroll to position [31, 0]
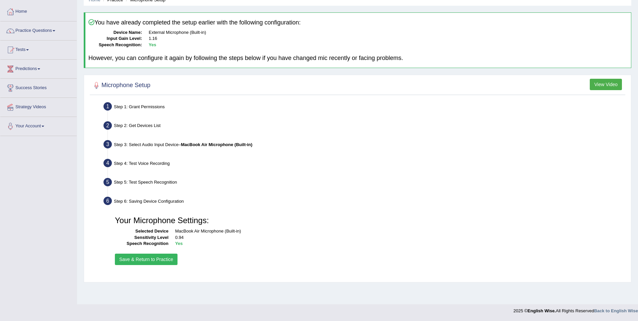
click at [155, 258] on button "Save & Return to Practice" at bounding box center [146, 259] width 63 height 11
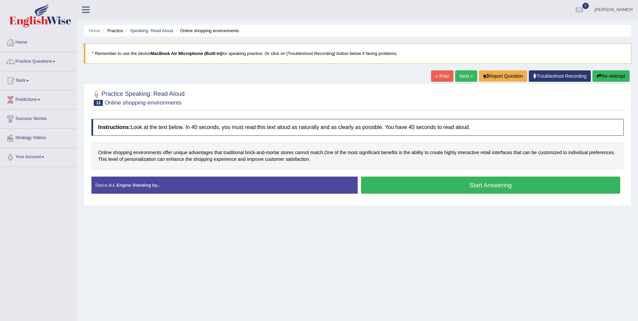
click at [436, 185] on button "Start Answering" at bounding box center [491, 185] width 260 height 17
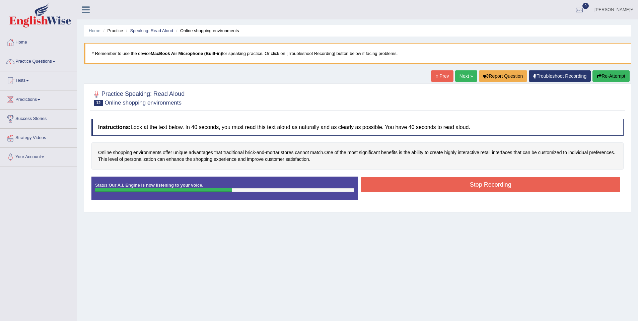
click at [436, 185] on button "Stop Recording" at bounding box center [491, 184] width 260 height 15
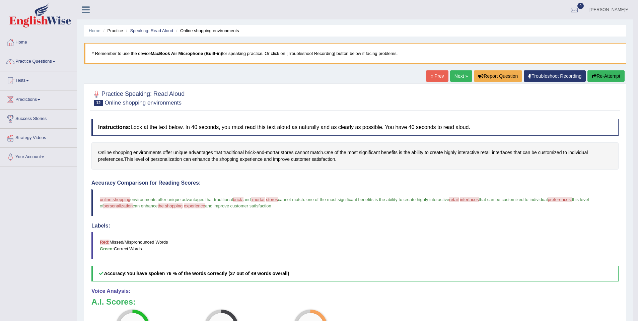
click at [606, 72] on button "Re-Attempt" at bounding box center [606, 75] width 37 height 11
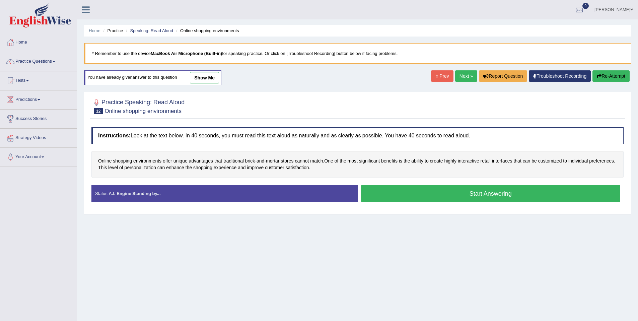
click at [406, 195] on button "Start Answering" at bounding box center [491, 193] width 260 height 17
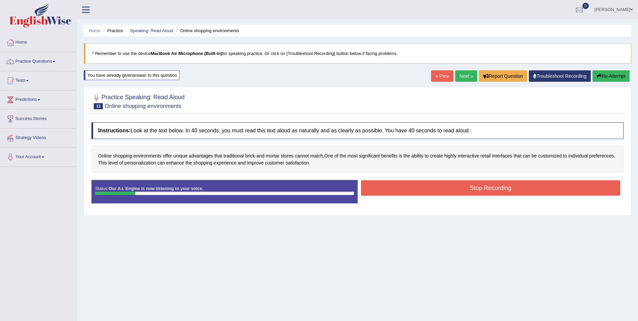
click at [406, 195] on button "Stop Recording" at bounding box center [491, 187] width 260 height 15
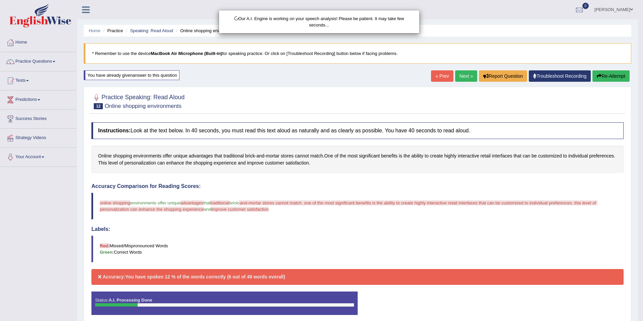
click at [619, 75] on div "Our A.I. Engine is working on your speech analysis! Please be patient. It may t…" at bounding box center [321, 160] width 643 height 321
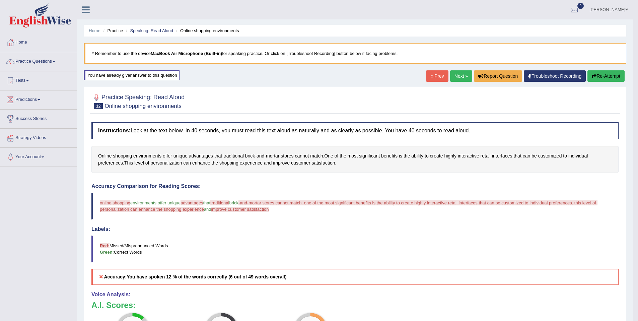
click at [460, 77] on link "Next »" at bounding box center [461, 75] width 22 height 11
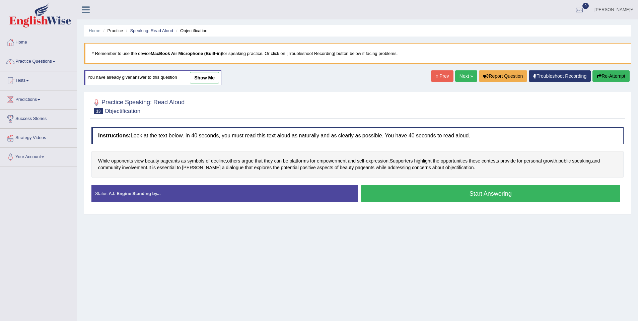
click at [422, 197] on button "Start Answering" at bounding box center [491, 193] width 260 height 17
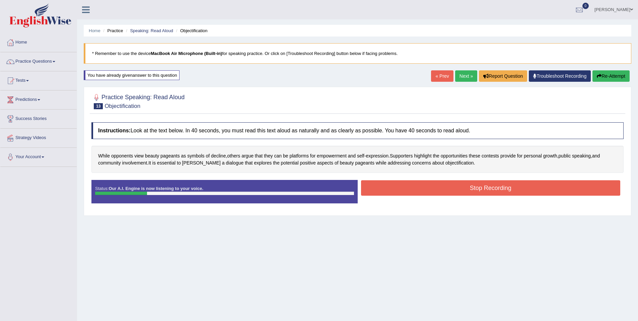
click at [416, 184] on button "Stop Recording" at bounding box center [491, 187] width 260 height 15
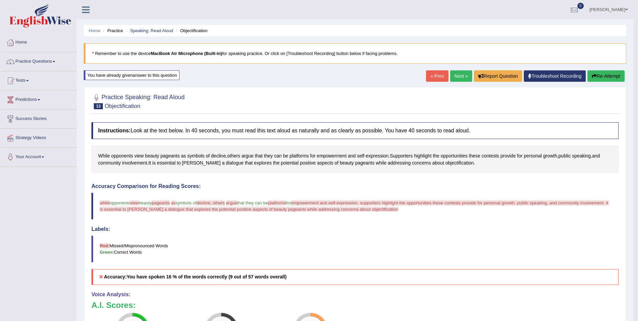
click at [589, 76] on button "Re-Attempt" at bounding box center [606, 75] width 37 height 11
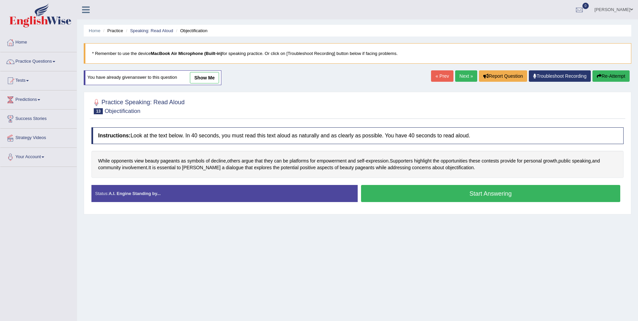
click at [513, 190] on button "Start Answering" at bounding box center [491, 193] width 260 height 17
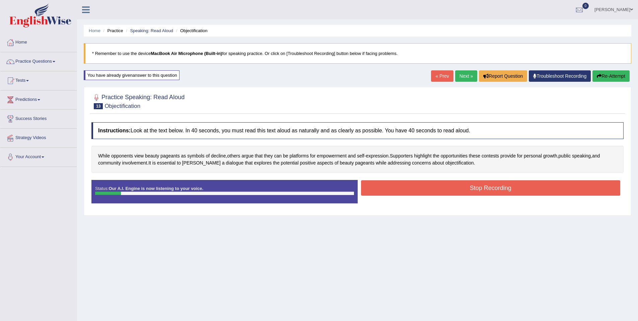
click at [513, 190] on button "Stop Recording" at bounding box center [491, 187] width 260 height 15
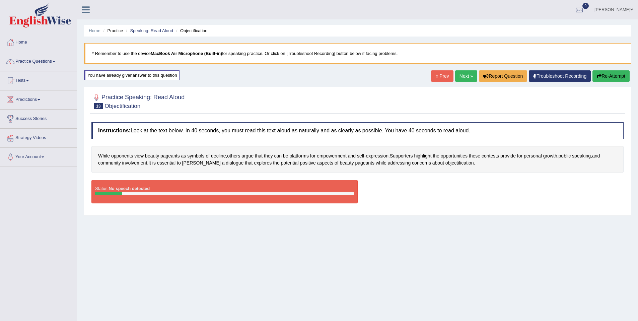
click at [597, 74] on icon "button" at bounding box center [599, 76] width 5 height 5
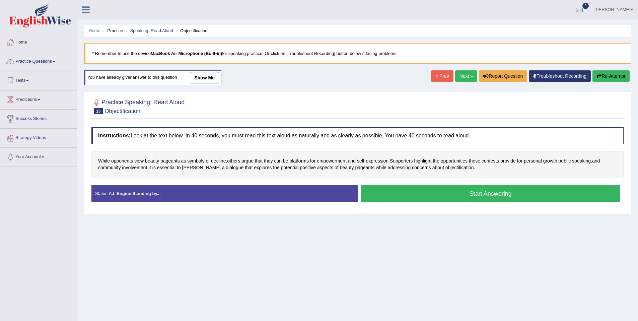
click at [464, 191] on button "Start Answering" at bounding box center [491, 193] width 260 height 17
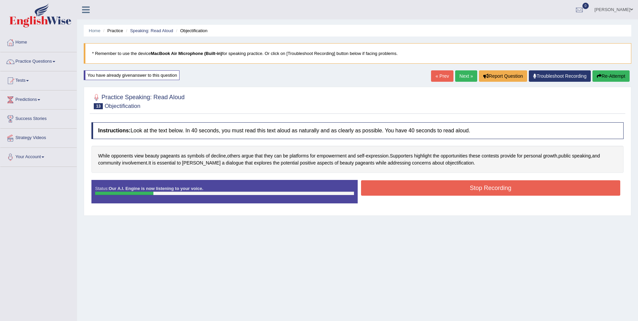
click at [490, 210] on div "Instructions: Look at the text below. In 40 seconds, you must read this text al…" at bounding box center [358, 165] width 536 height 93
click at [495, 191] on button "Stop Recording" at bounding box center [491, 187] width 260 height 15
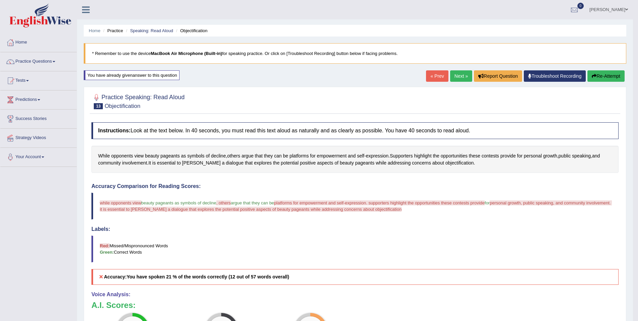
click at [457, 77] on link "Next »" at bounding box center [461, 75] width 22 height 11
